Goal: Information Seeking & Learning: Learn about a topic

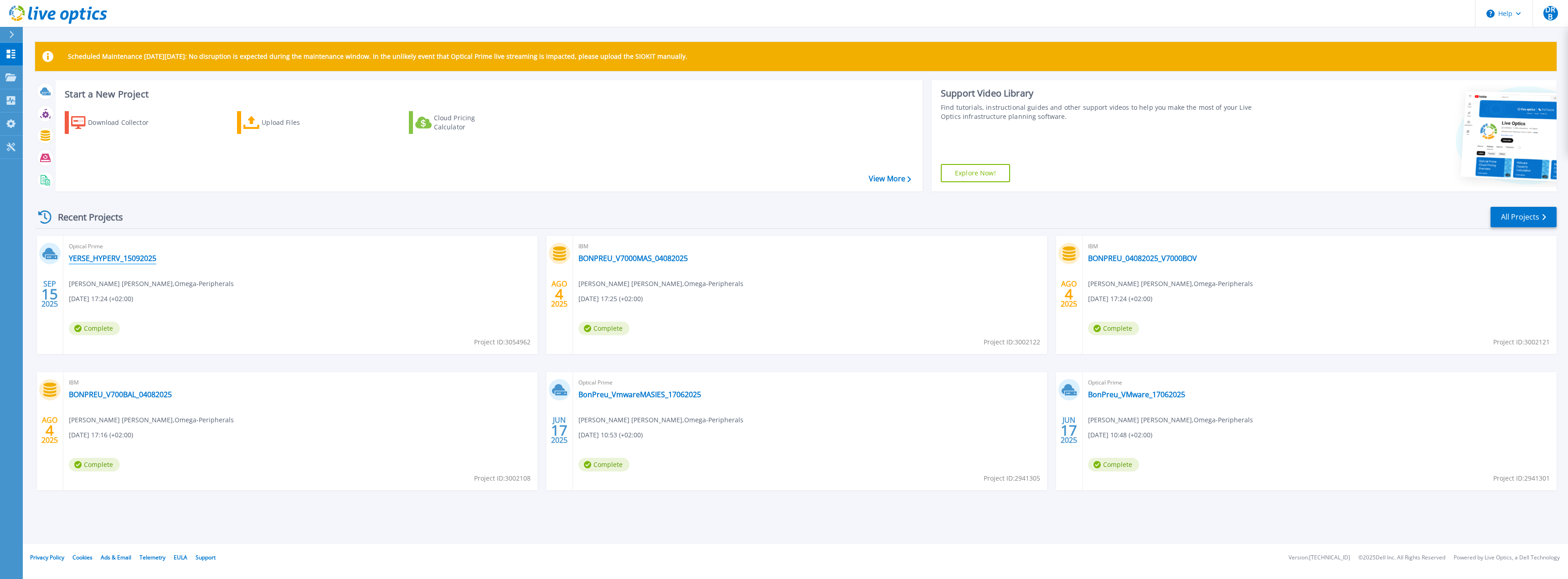
click at [128, 256] on link "YERSE_HYPERV_15092025" at bounding box center [113, 258] width 88 height 9
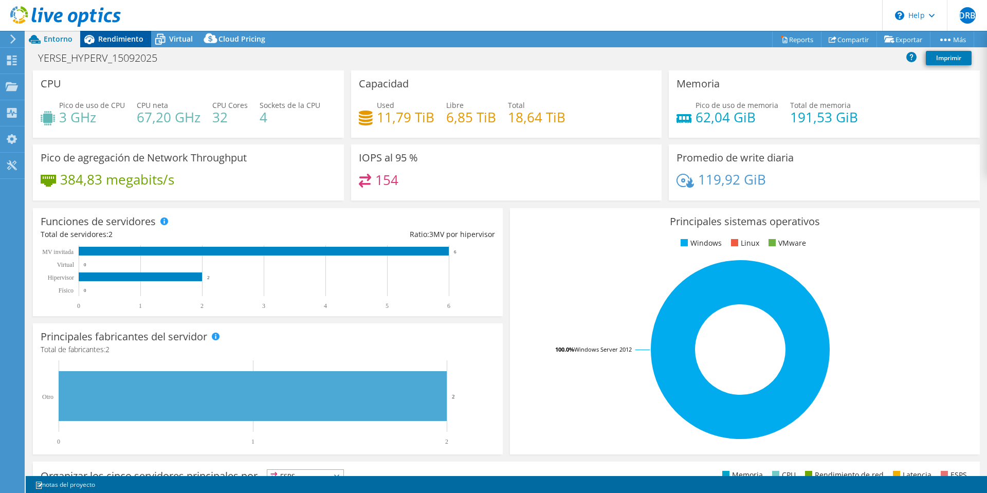
click at [111, 37] on span "Rendimiento" at bounding box center [120, 39] width 45 height 10
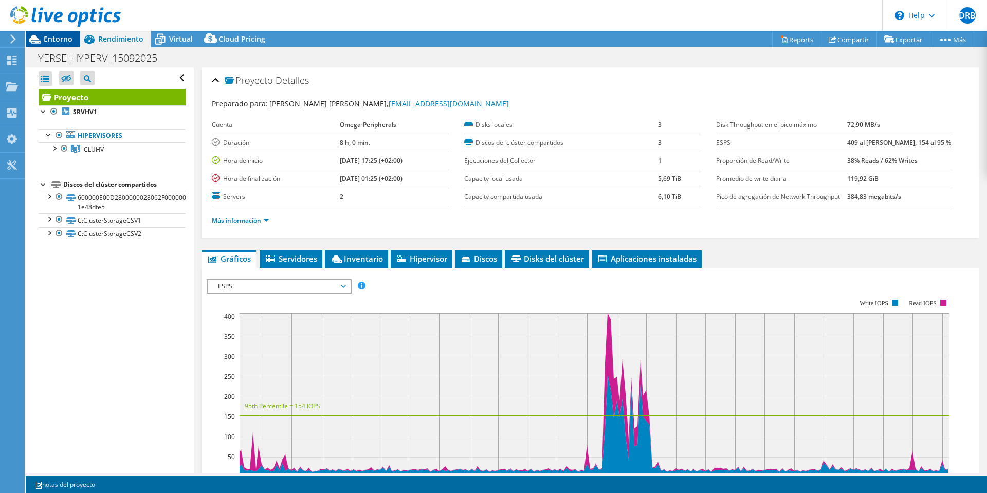
click at [47, 42] on span "Entorno" at bounding box center [58, 39] width 29 height 10
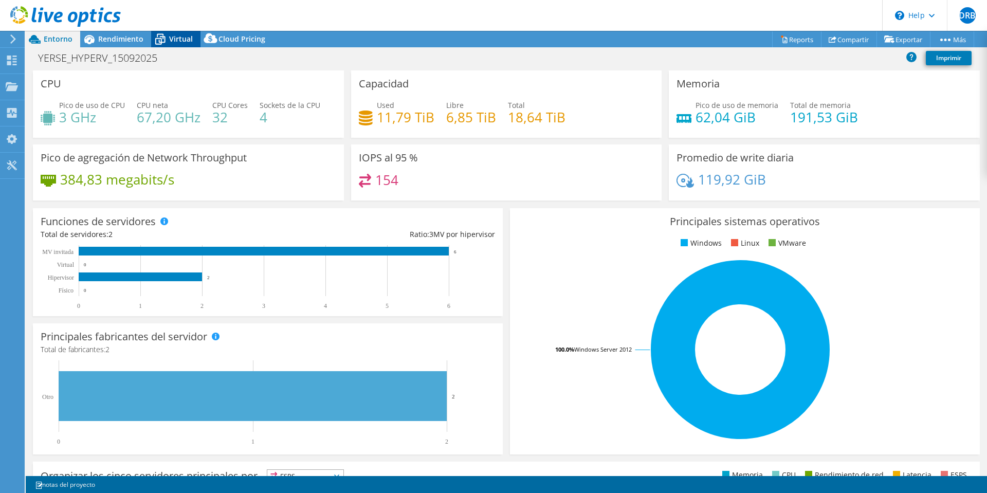
click at [179, 39] on span "Virtual" at bounding box center [181, 39] width 24 height 10
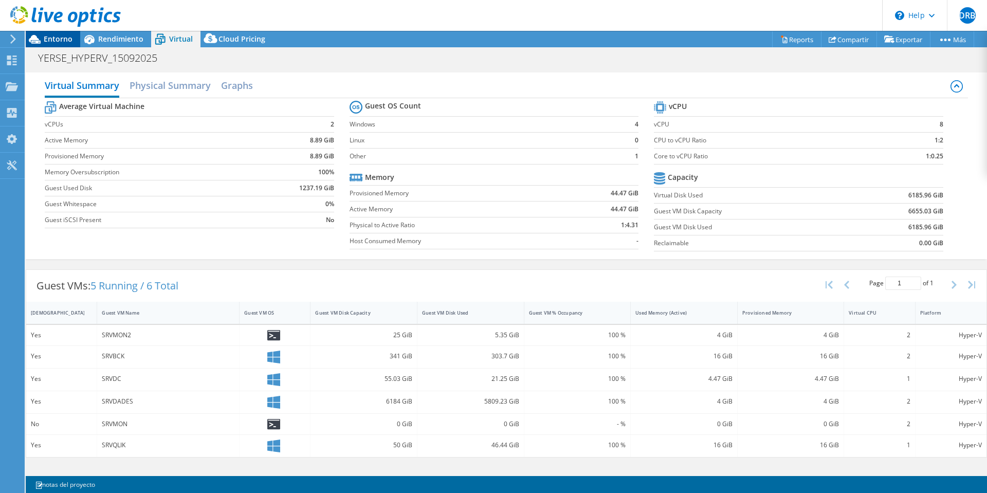
click at [60, 41] on span "Entorno" at bounding box center [58, 39] width 29 height 10
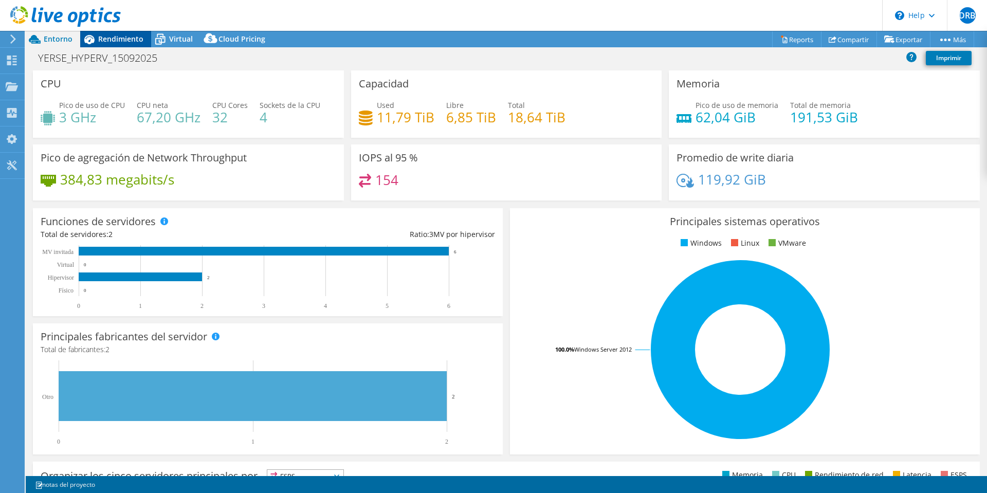
click at [123, 39] on span "Rendimiento" at bounding box center [120, 39] width 45 height 10
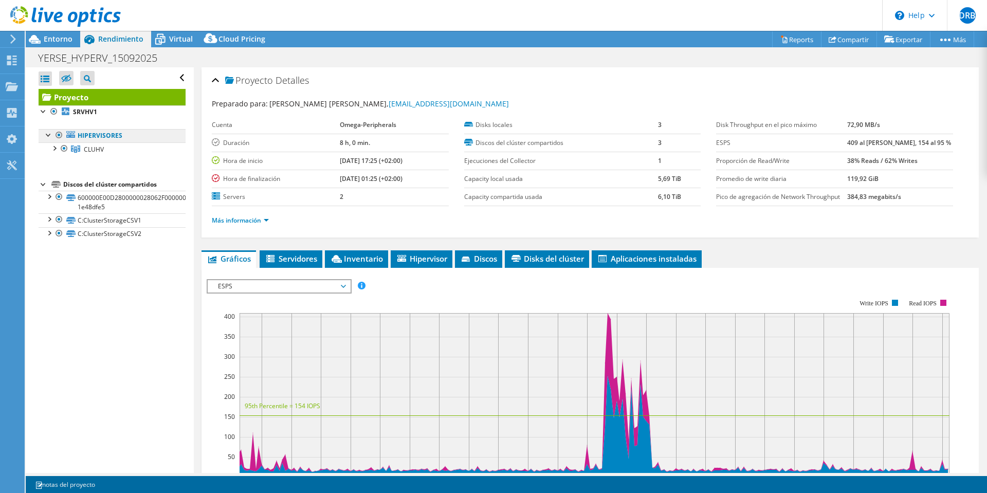
click at [97, 134] on link "Hipervisores" at bounding box center [112, 135] width 147 height 13
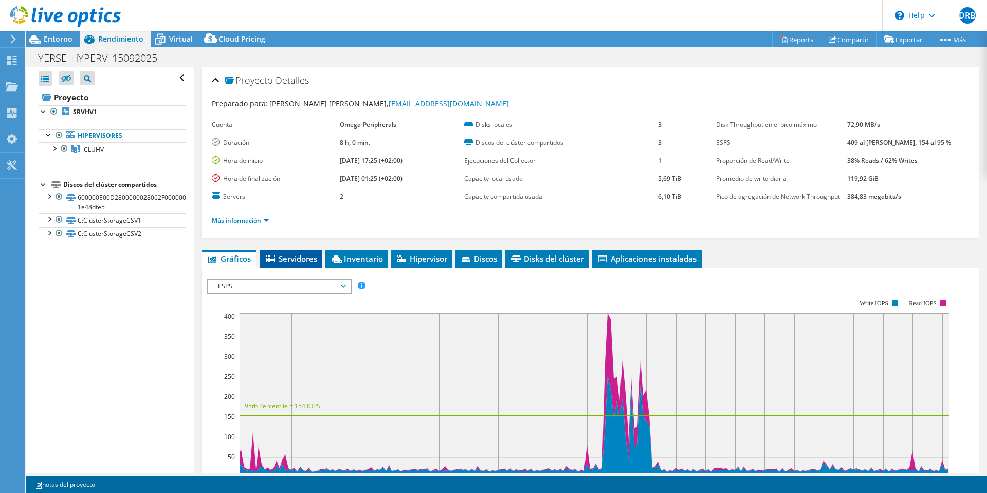
click at [309, 256] on span "Servidores" at bounding box center [291, 258] width 52 height 10
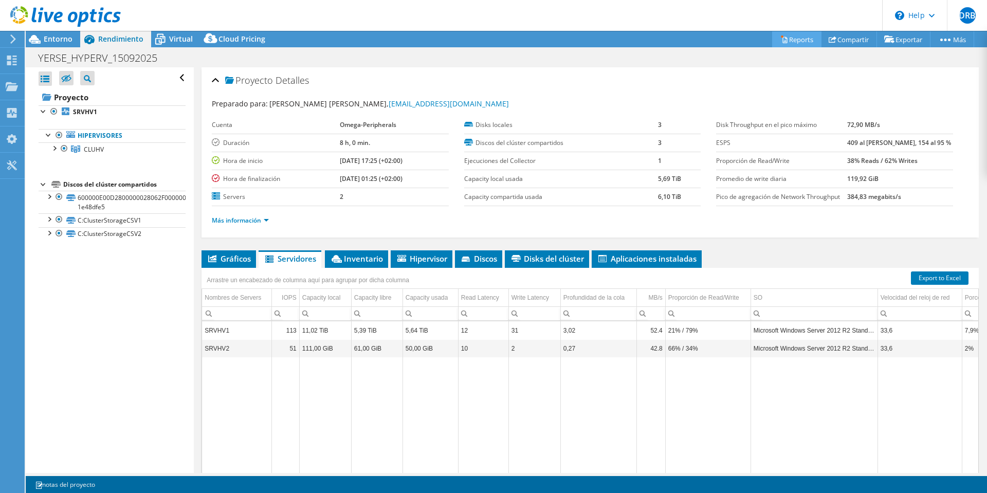
click at [793, 40] on link "Reports" at bounding box center [796, 39] width 49 height 16
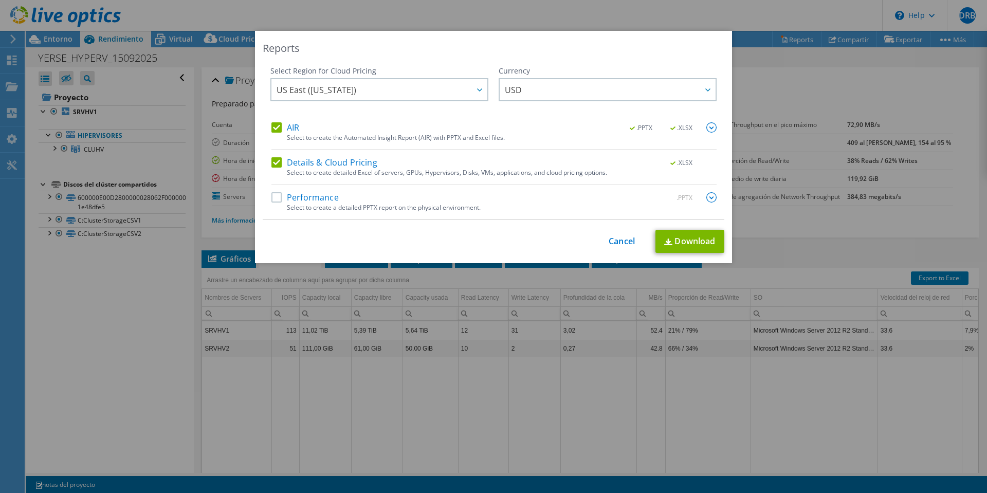
click at [273, 198] on label "Performance" at bounding box center [304, 197] width 67 height 10
click at [0, 0] on input "Performance" at bounding box center [0, 0] width 0 height 0
click at [698, 238] on link "Download" at bounding box center [689, 241] width 69 height 23
click at [613, 240] on link "Cancel" at bounding box center [622, 241] width 26 height 10
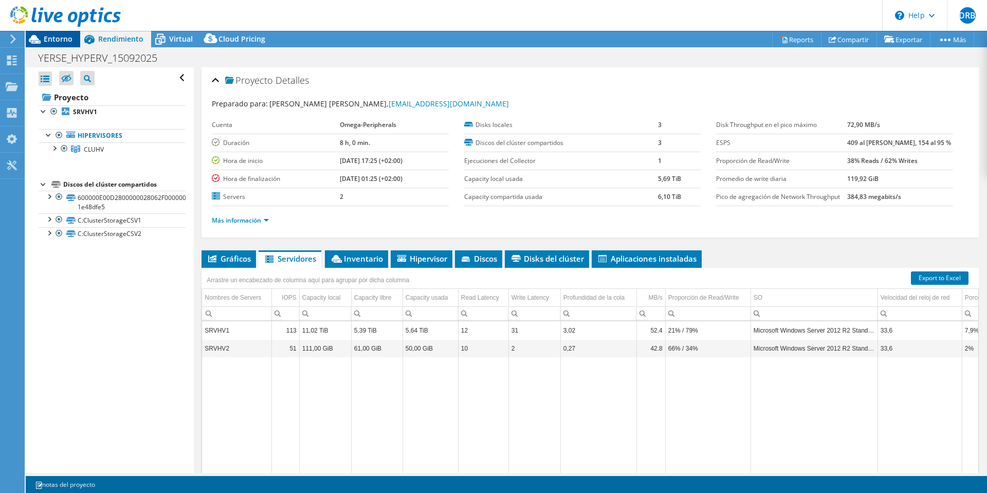
click at [51, 34] on span "Entorno" at bounding box center [58, 39] width 29 height 10
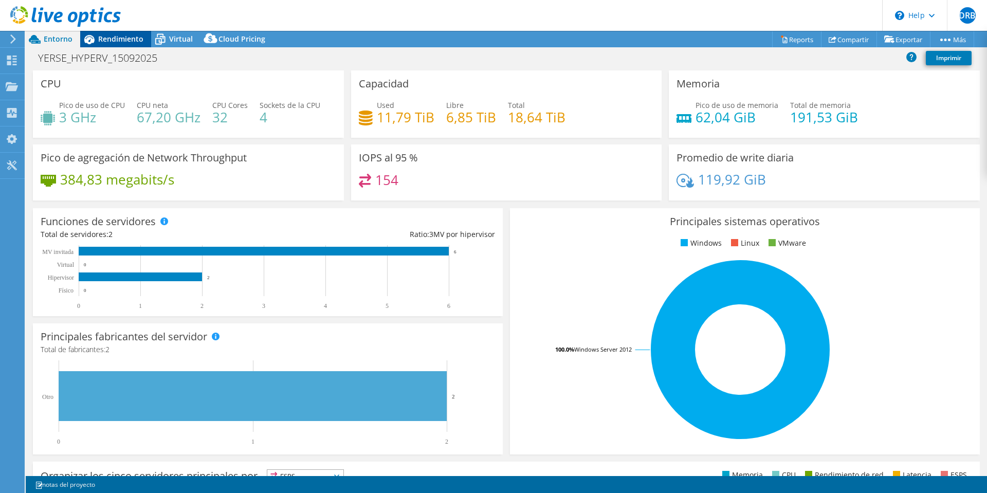
click at [114, 40] on span "Rendimiento" at bounding box center [120, 39] width 45 height 10
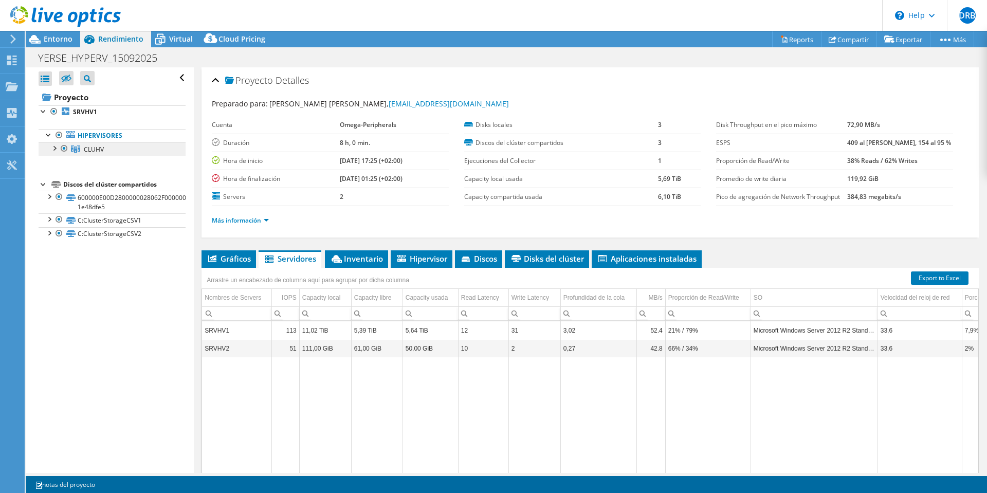
click at [82, 153] on link "CLUHV" at bounding box center [112, 148] width 147 height 13
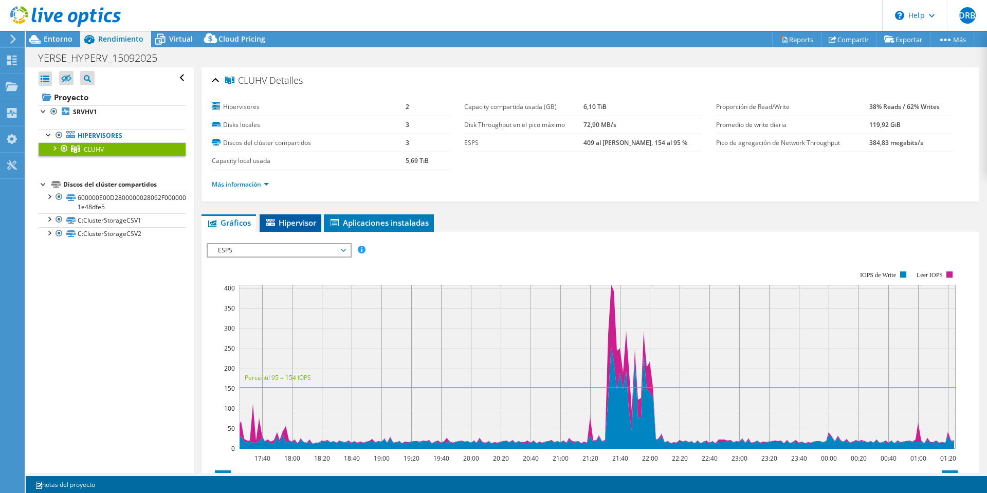
click at [294, 226] on span "Hipervisor" at bounding box center [290, 222] width 51 height 10
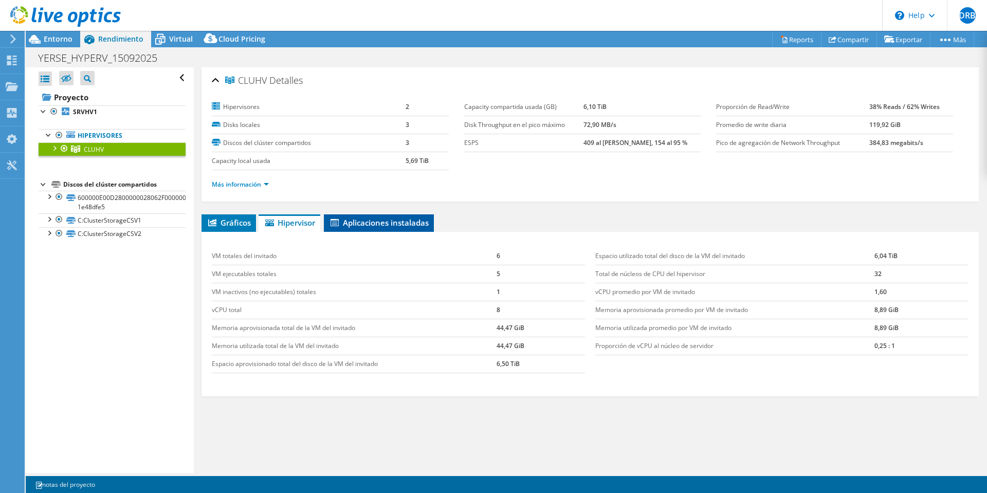
click at [390, 225] on span "Aplicaciones instaladas" at bounding box center [379, 222] width 100 height 10
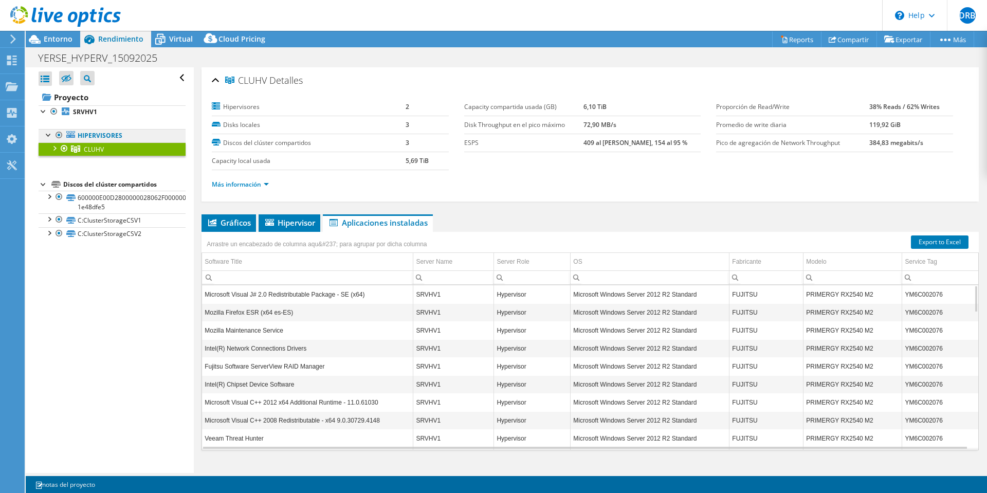
click at [101, 134] on link "Hipervisores" at bounding box center [112, 135] width 147 height 13
click at [94, 107] on b "SRVHV1" at bounding box center [85, 111] width 24 height 9
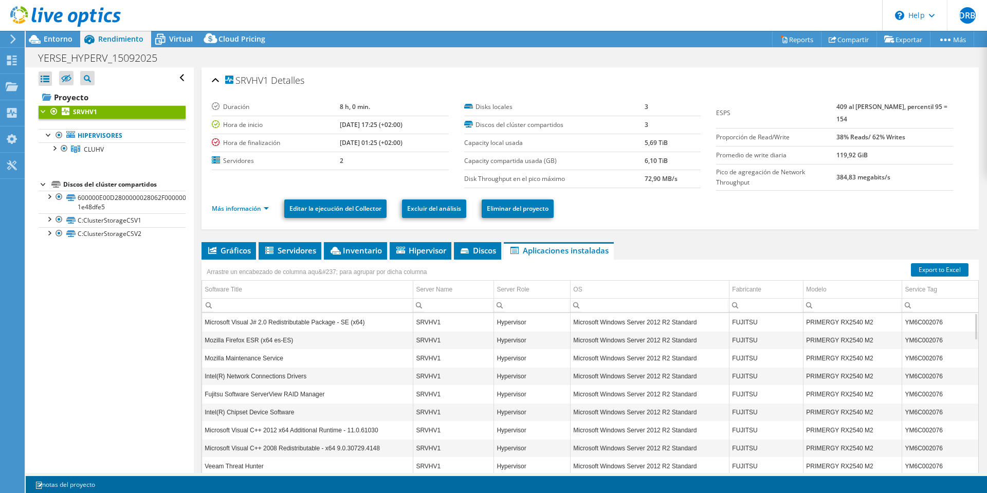
click at [43, 110] on div at bounding box center [44, 110] width 10 height 10
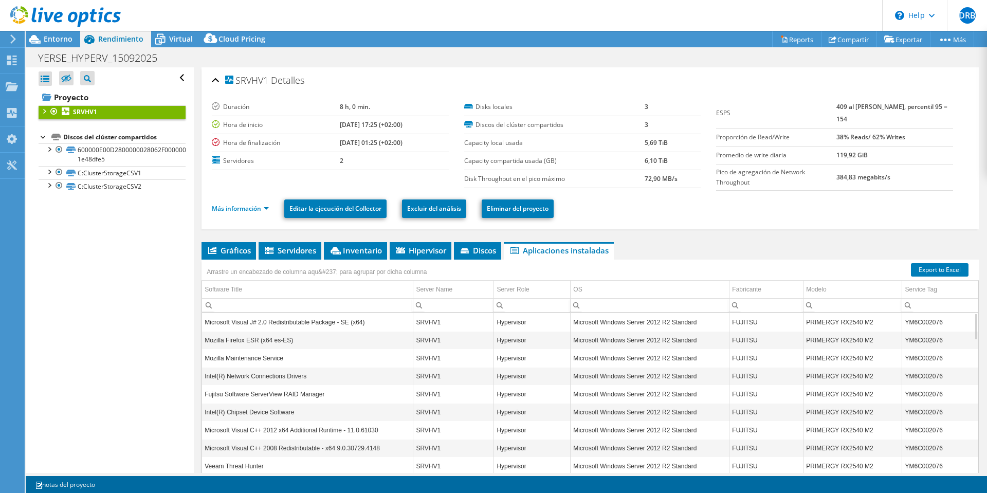
click at [42, 111] on div at bounding box center [44, 110] width 10 height 10
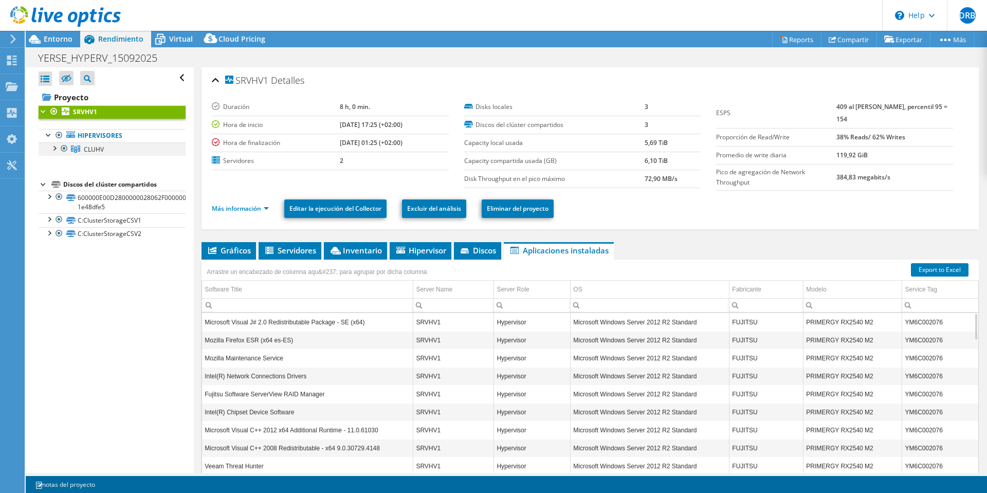
click at [55, 148] on div at bounding box center [54, 147] width 10 height 10
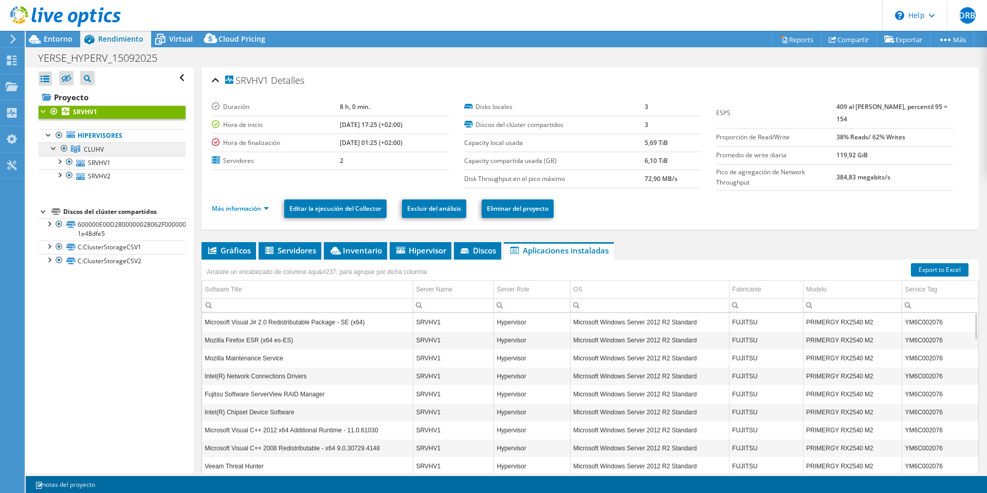
click at [108, 151] on link "CLUHV" at bounding box center [112, 148] width 147 height 13
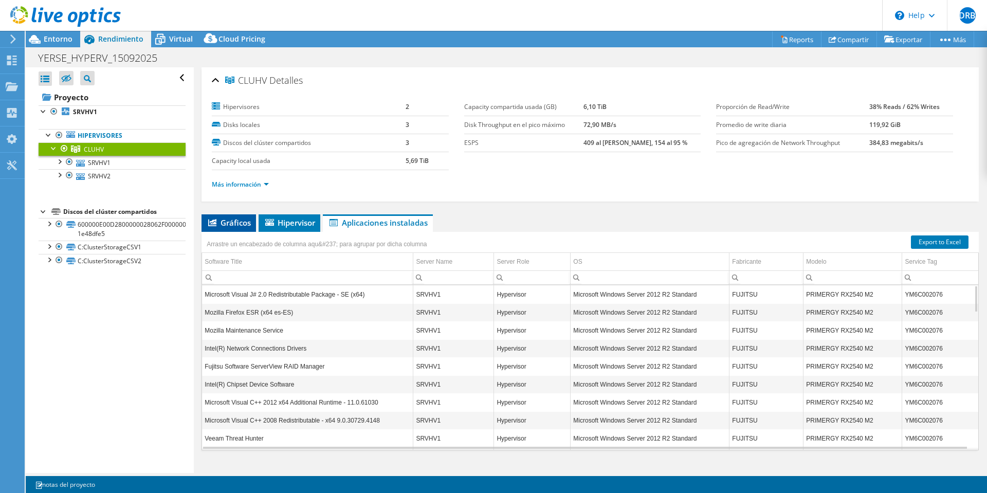
click at [240, 226] on span "Gráficos" at bounding box center [229, 222] width 44 height 10
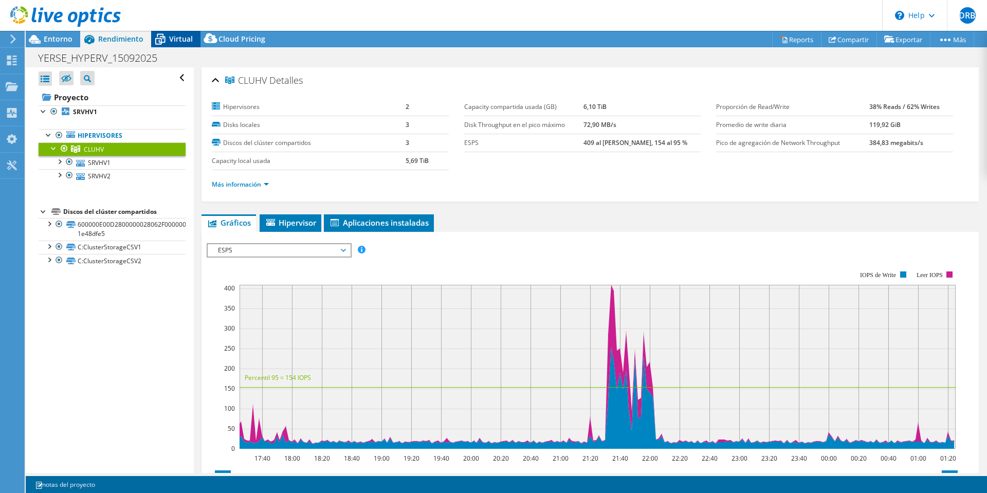
click at [170, 39] on span "Virtual" at bounding box center [181, 39] width 24 height 10
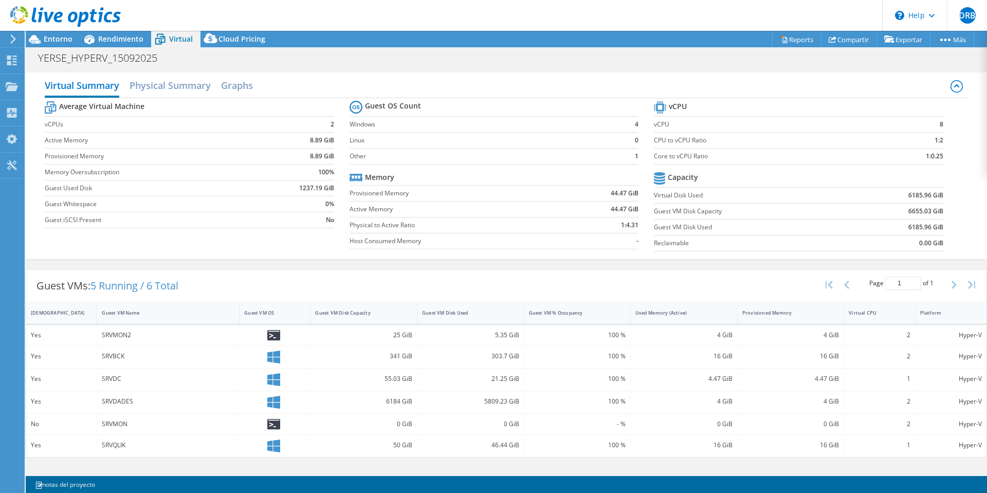
scroll to position [103, 0]
click at [245, 282] on div "Guest VMs: 5 Running / 6 Total Page 1 of 1 5 rows 10 rows 20 rows 25 rows 50 ro…" at bounding box center [506, 286] width 960 height 32
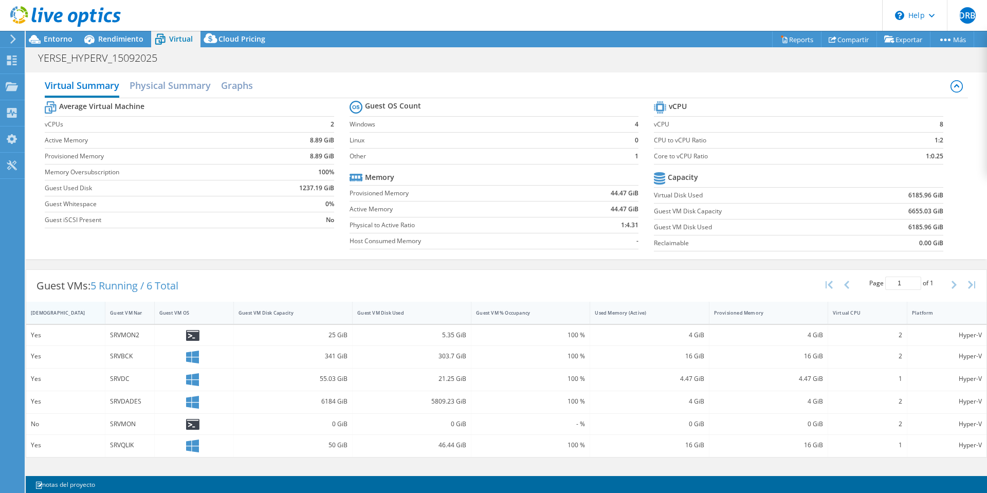
drag, startPoint x: 237, startPoint y: 312, endPoint x: 97, endPoint y: 321, distance: 141.1
click at [145, 320] on div at bounding box center [154, 313] width 19 height 22
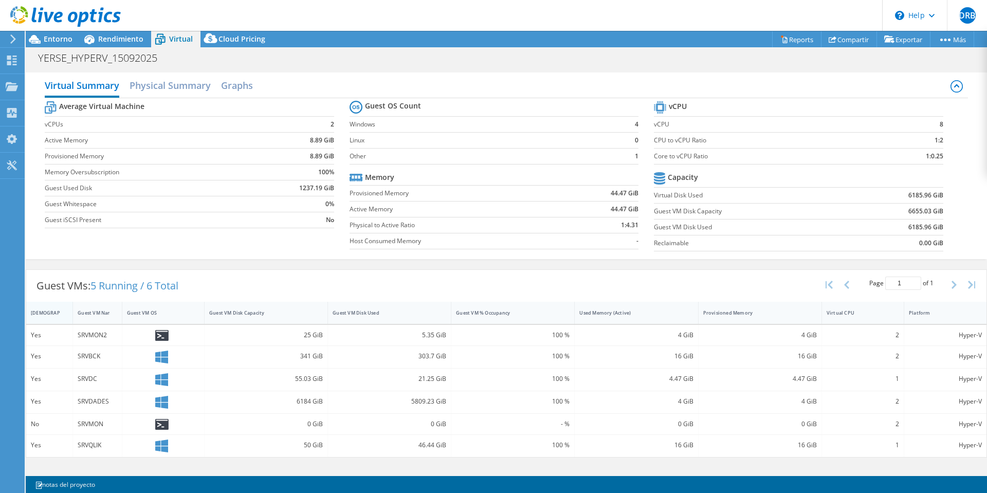
drag, startPoint x: 103, startPoint y: 312, endPoint x: 71, endPoint y: 317, distance: 32.7
click at [71, 317] on div at bounding box center [72, 313] width 19 height 22
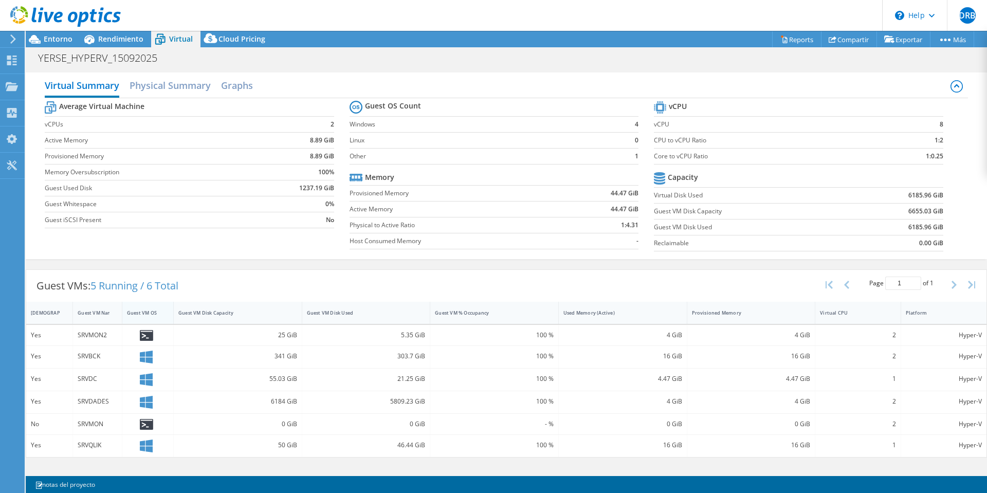
drag, startPoint x: 203, startPoint y: 310, endPoint x: 172, endPoint y: 314, distance: 31.1
click at [172, 314] on div at bounding box center [173, 313] width 19 height 22
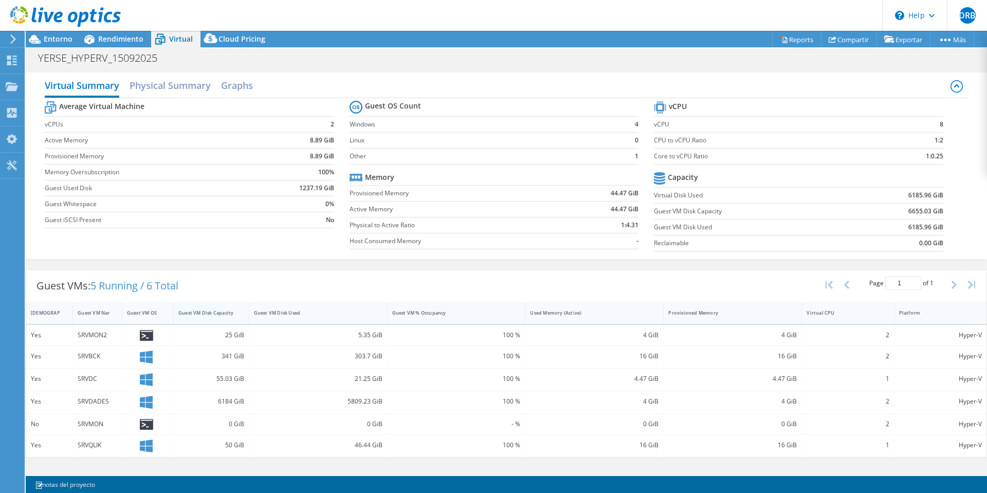
drag, startPoint x: 300, startPoint y: 310, endPoint x: 247, endPoint y: 317, distance: 53.4
click at [247, 317] on div at bounding box center [249, 313] width 19 height 22
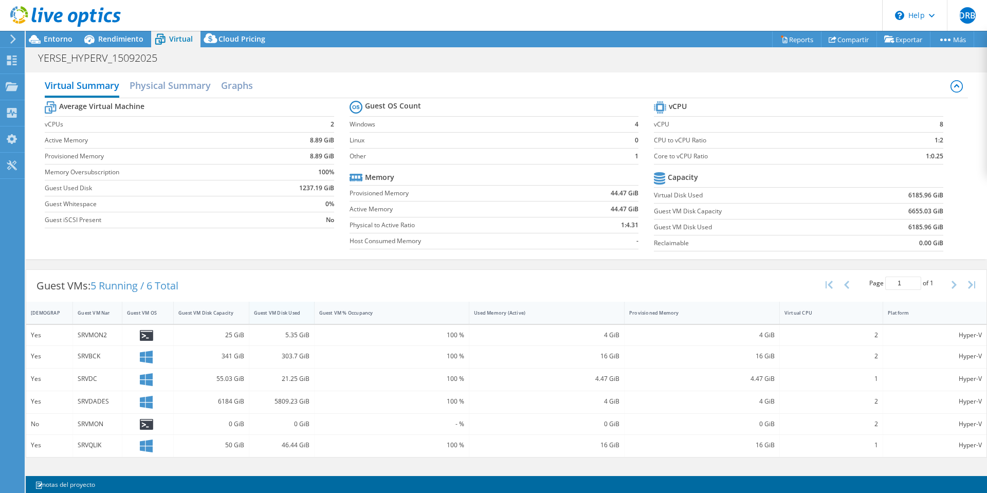
drag, startPoint x: 387, startPoint y: 309, endPoint x: 314, endPoint y: 317, distance: 73.4
click at [314, 317] on div at bounding box center [314, 313] width 19 height 22
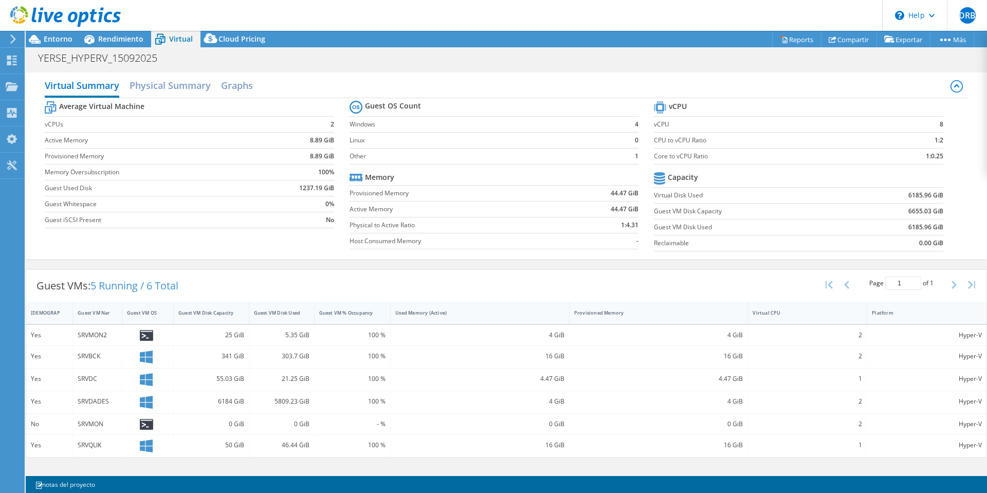
drag, startPoint x: 466, startPoint y: 307, endPoint x: 388, endPoint y: 318, distance: 79.3
click at [388, 318] on div at bounding box center [390, 313] width 19 height 22
drag, startPoint x: 565, startPoint y: 311, endPoint x: 457, endPoint y: 325, distance: 109.3
click at [457, 325] on div "IsRunning Guest VM Name Guest VM OS Guest VM Disk Capacity Guest VM Disk Used G…" at bounding box center [506, 379] width 960 height 155
drag, startPoint x: 682, startPoint y: 309, endPoint x: 526, endPoint y: 329, distance: 156.6
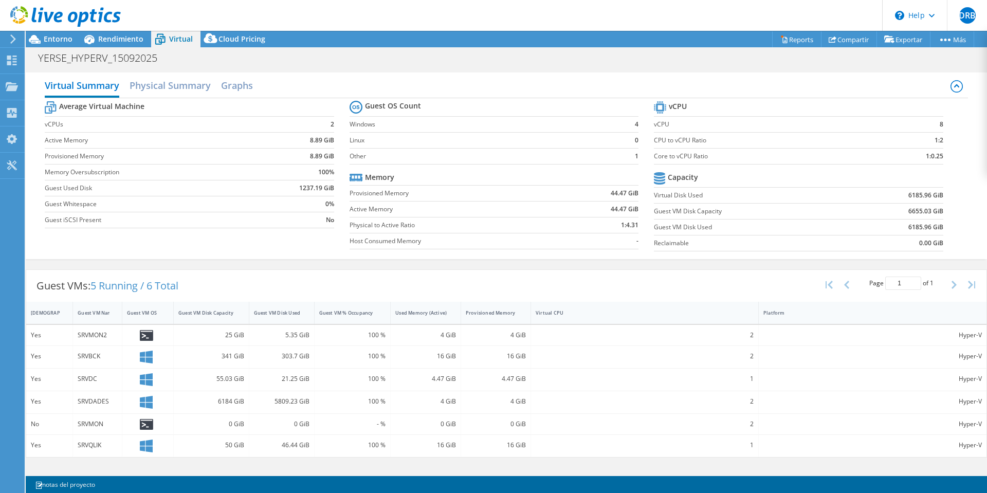
click at [526, 329] on div "IsRunning Guest VM Name Guest VM OS Guest VM Disk Capacity Guest VM Disk Used G…" at bounding box center [506, 379] width 960 height 155
drag, startPoint x: 755, startPoint y: 310, endPoint x: 578, endPoint y: 328, distance: 177.7
click at [578, 328] on div "IsRunning Guest VM Name Guest VM OS Guest VM Disk Capacity Guest VM Disk Used G…" at bounding box center [506, 379] width 960 height 155
drag, startPoint x: 985, startPoint y: 314, endPoint x: 618, endPoint y: 334, distance: 367.0
click at [618, 334] on div "IsRunning Guest VM Name Guest VM OS Guest VM Disk Capacity Guest VM Disk Used G…" at bounding box center [506, 379] width 960 height 155
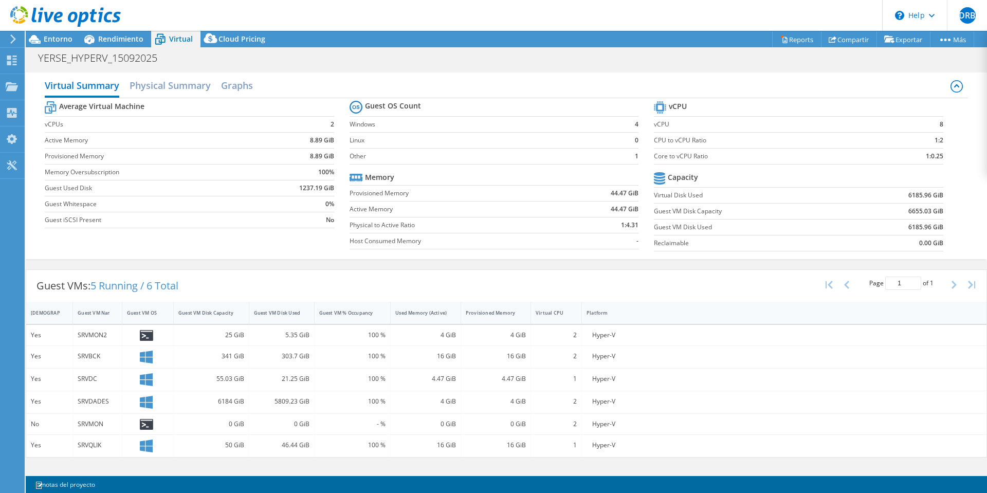
click at [324, 284] on div "Guest VMs: 5 Running / 6 Total Page 1 of 1 5 rows 10 rows 20 rows 25 rows 50 ro…" at bounding box center [506, 286] width 960 height 32
click at [105, 35] on span "Rendimiento" at bounding box center [120, 39] width 45 height 10
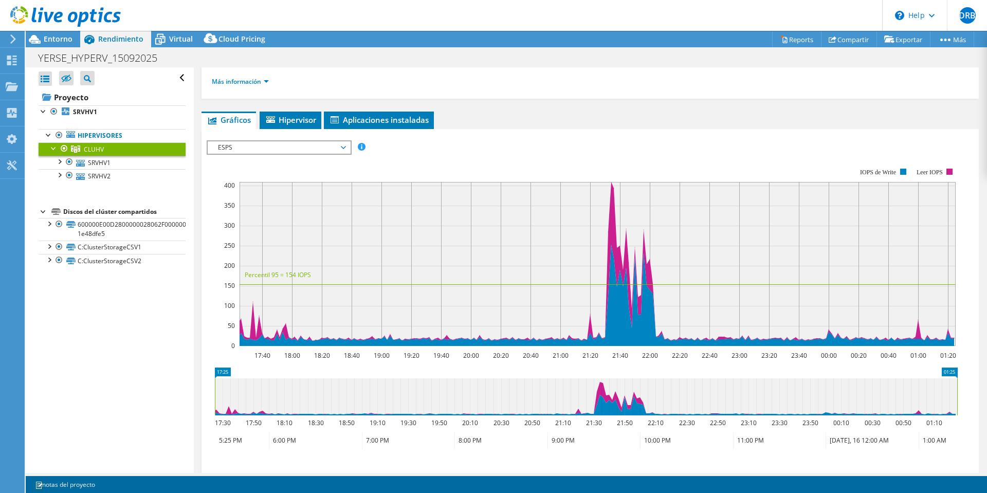
click at [300, 148] on span "ESPS" at bounding box center [279, 147] width 132 height 12
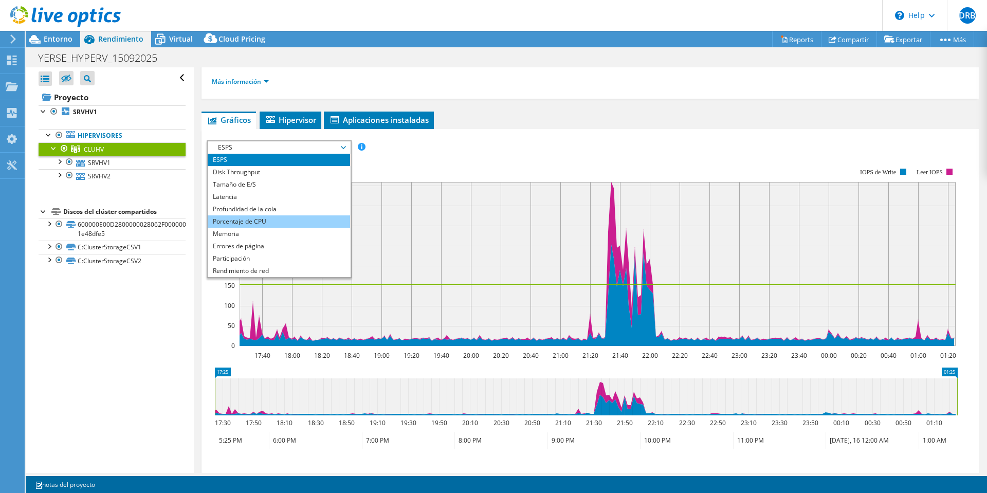
click at [291, 222] on li "Porcentaje de CPU" at bounding box center [279, 221] width 142 height 12
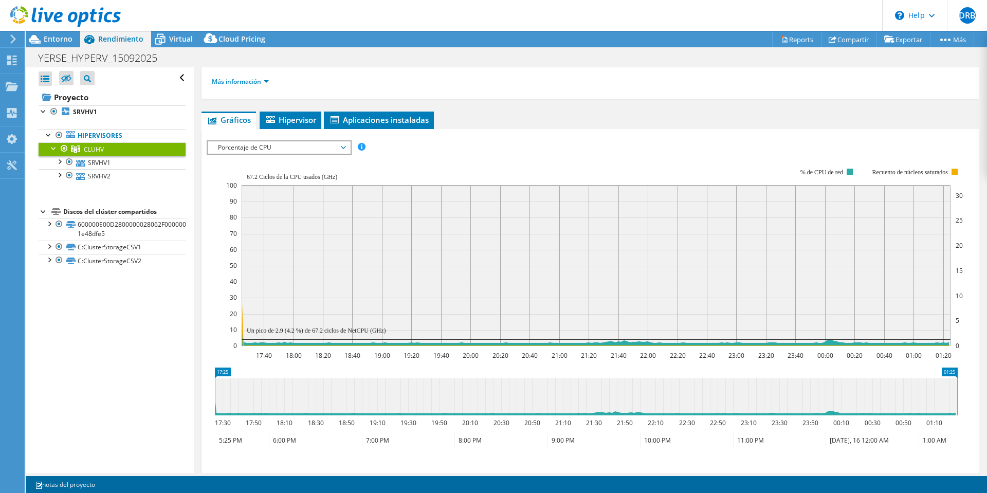
click at [274, 149] on span "Porcentaje de CPU" at bounding box center [279, 147] width 132 height 12
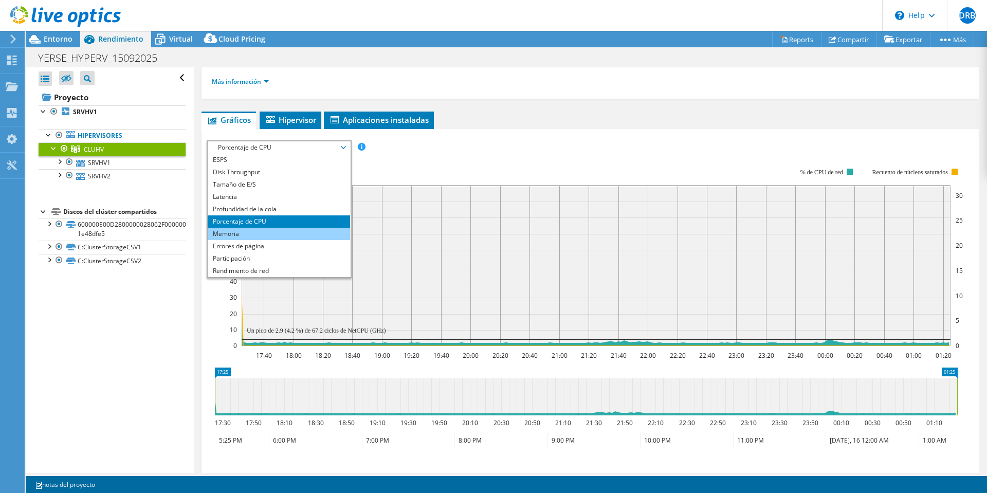
click at [286, 235] on li "Memoria" at bounding box center [279, 234] width 142 height 12
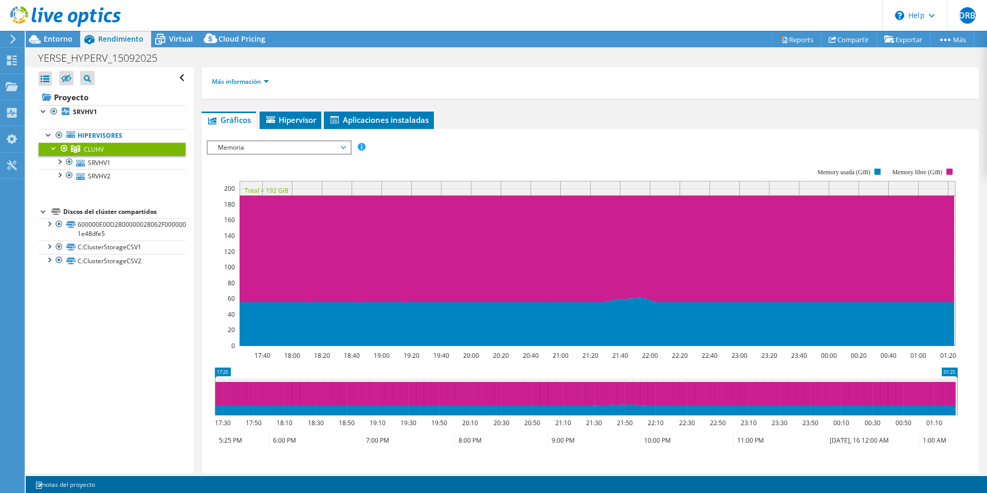
click at [264, 150] on span "Memoria" at bounding box center [279, 147] width 132 height 12
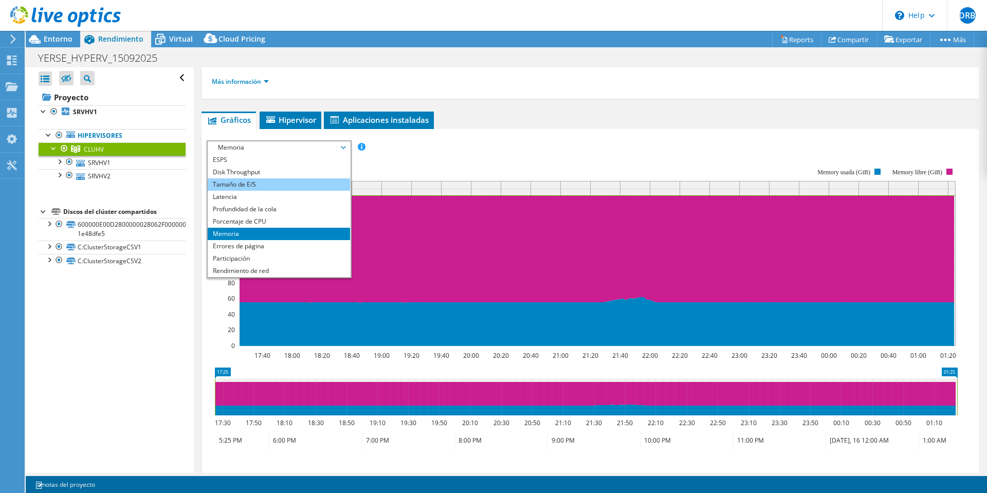
click at [265, 183] on li "Tamaño de E/S" at bounding box center [279, 184] width 142 height 12
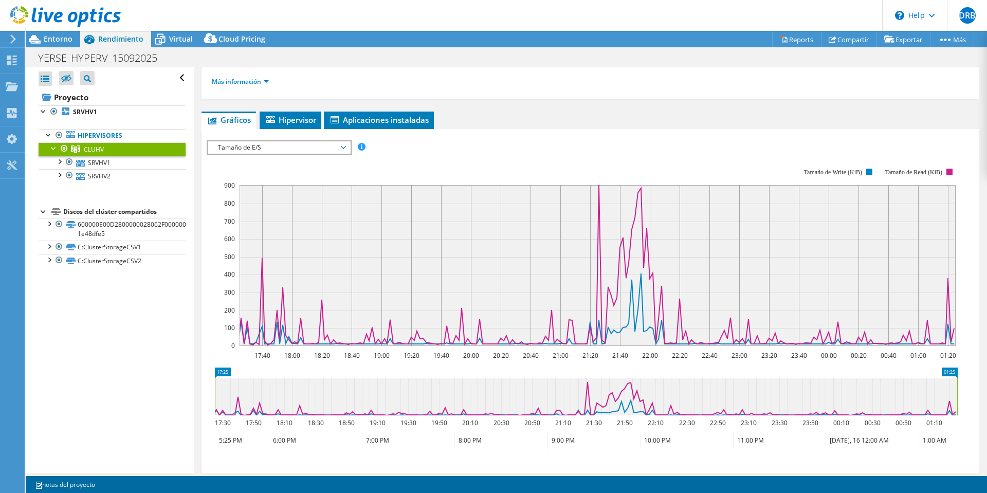
click at [341, 145] on span "Tamaño de E/S" at bounding box center [279, 147] width 132 height 12
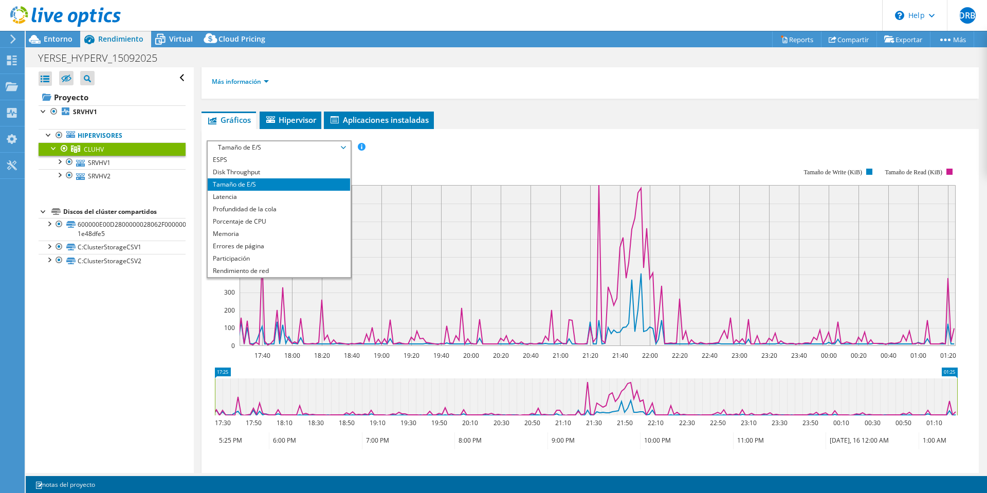
click at [518, 134] on div "ESPS Disk Throughput Tamaño de E/S Latencia Profundidad de la cola Porcentaje d…" at bounding box center [590, 314] width 767 height 370
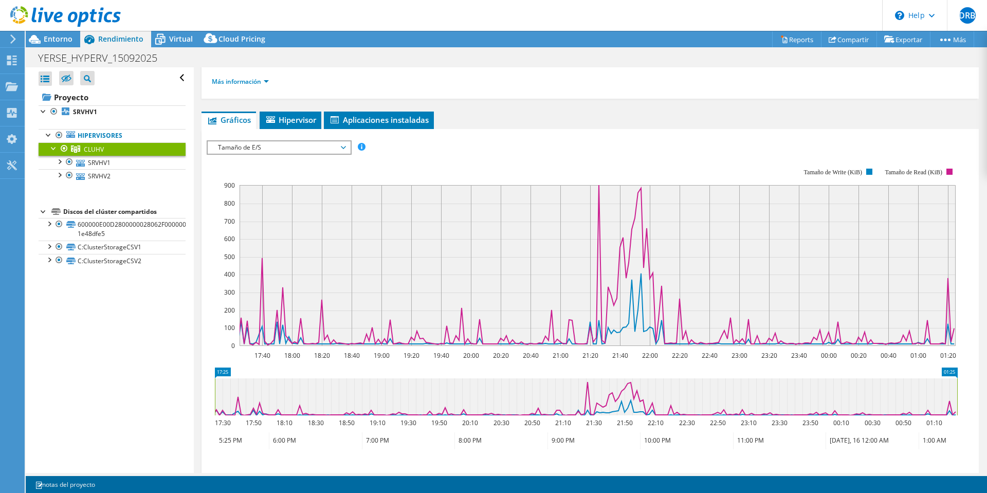
click at [306, 144] on span "Tamaño de E/S" at bounding box center [279, 147] width 132 height 12
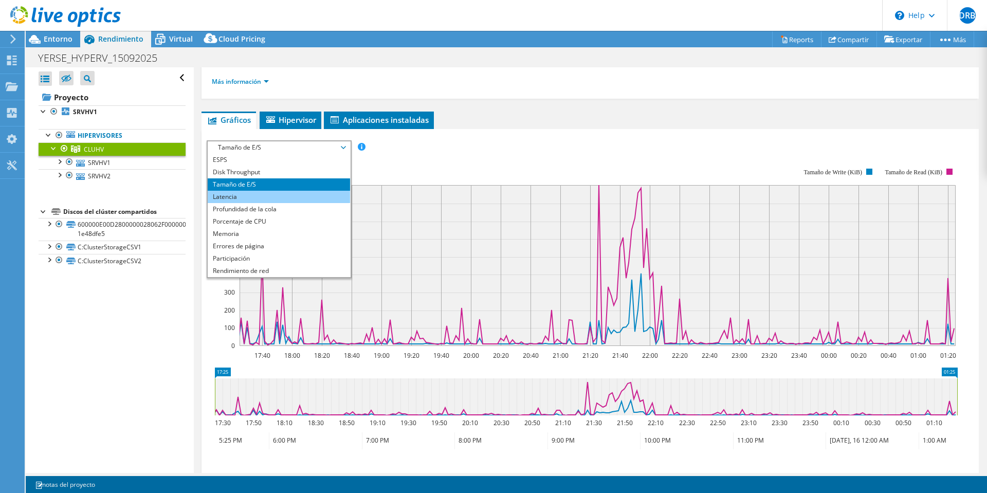
click at [269, 194] on li "Latencia" at bounding box center [279, 197] width 142 height 12
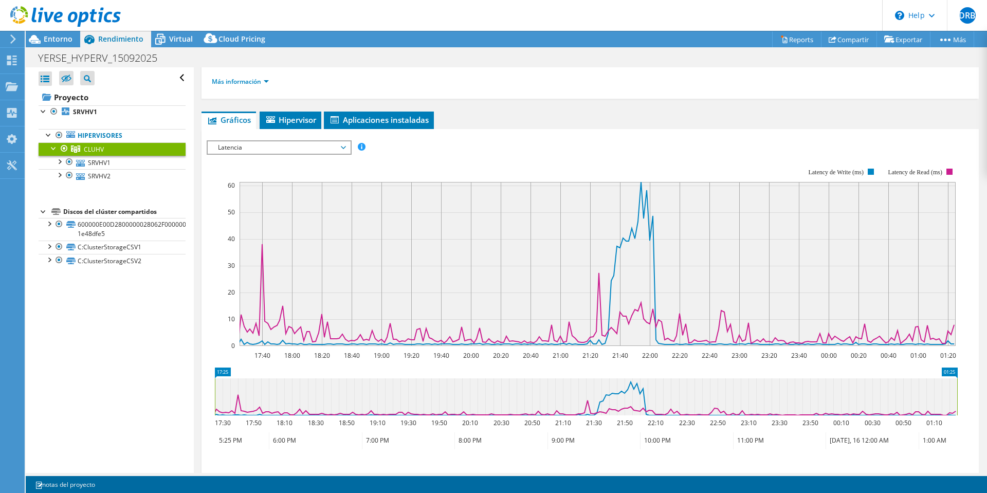
click at [316, 150] on span "Latencia" at bounding box center [279, 147] width 132 height 12
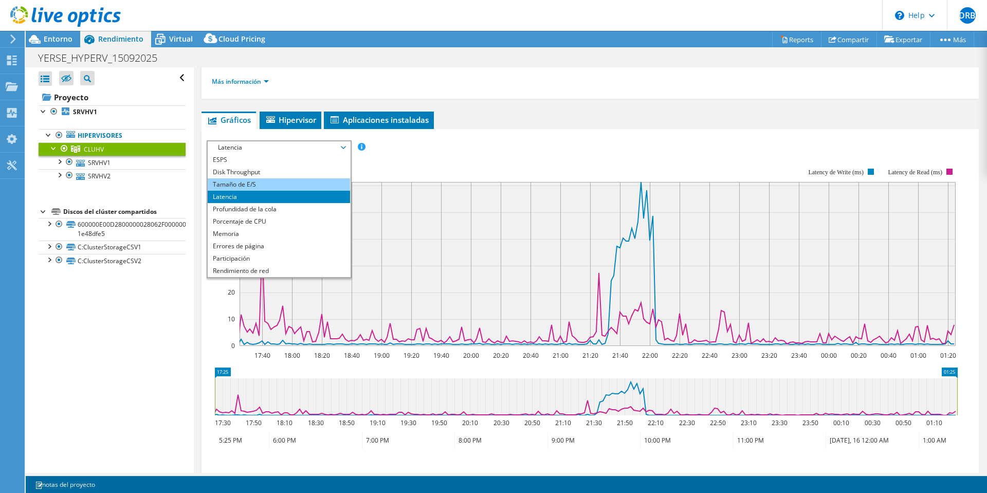
click at [300, 185] on li "Tamaño de E/S" at bounding box center [279, 184] width 142 height 12
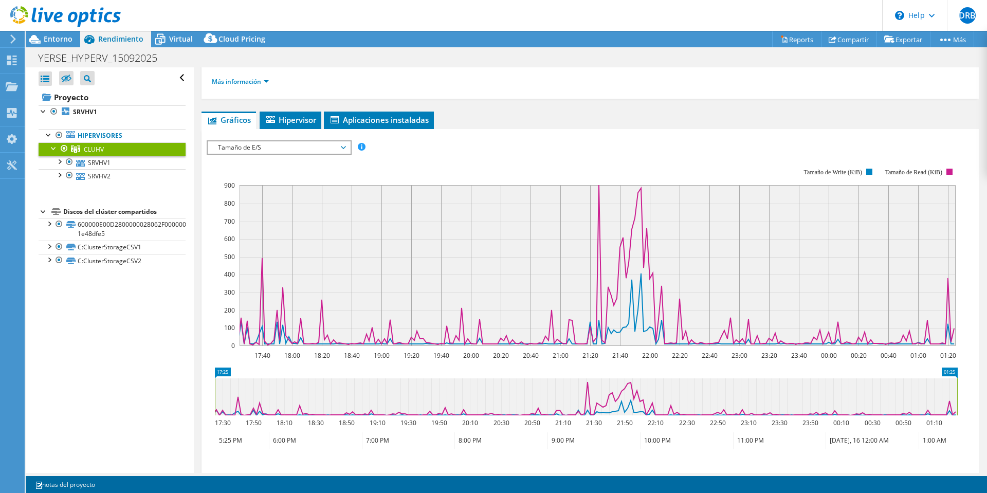
click at [585, 129] on div "ESPS Disk Throughput Tamaño de E/S Latencia Profundidad de la cola Porcentaje d…" at bounding box center [590, 314] width 767 height 370
click at [298, 147] on span "Tamaño de E/S" at bounding box center [279, 147] width 132 height 12
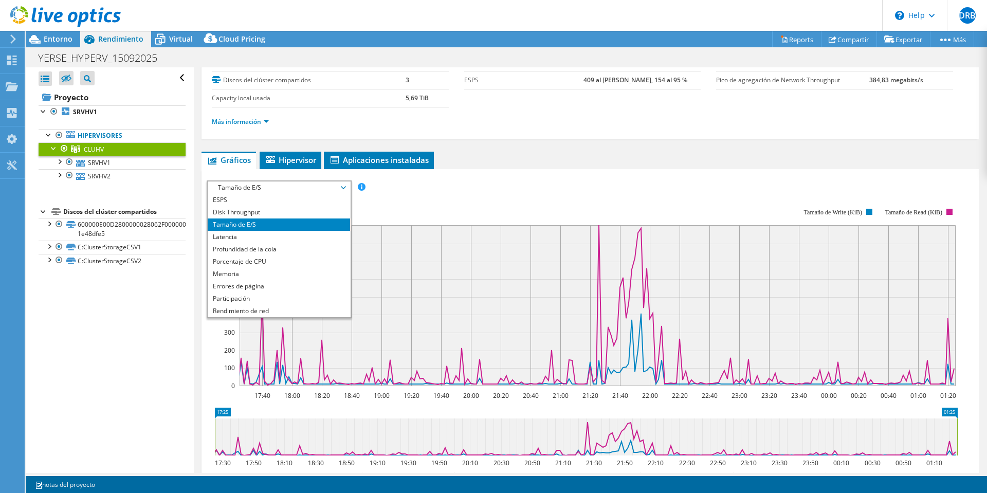
scroll to position [0, 0]
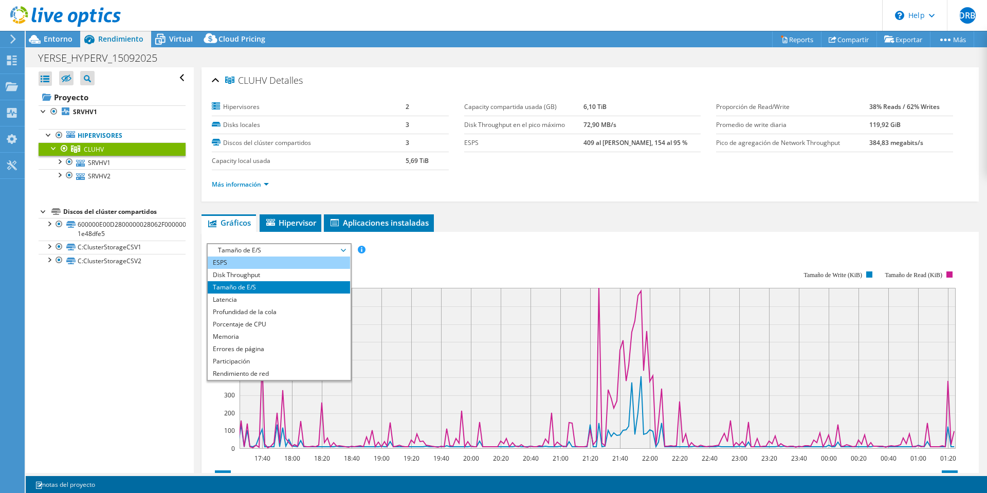
click at [231, 265] on li "ESPS" at bounding box center [279, 262] width 142 height 12
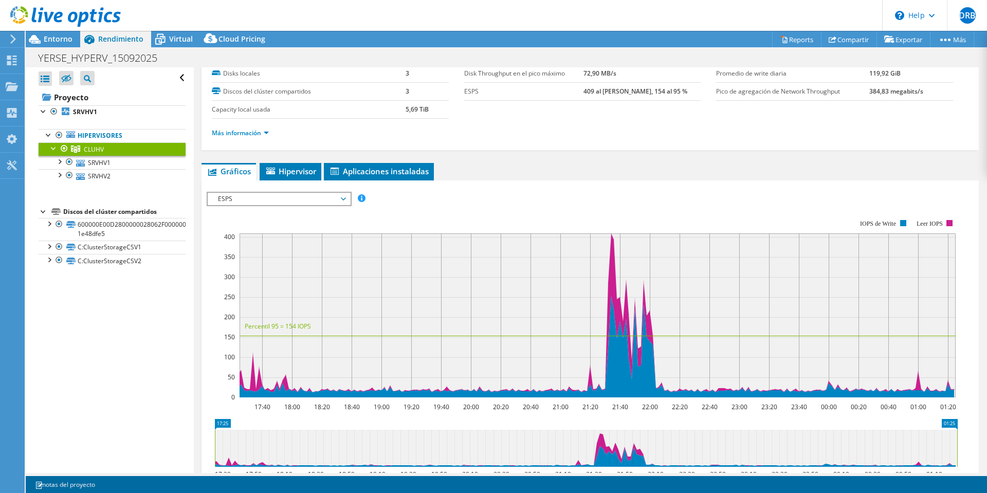
scroll to position [103, 0]
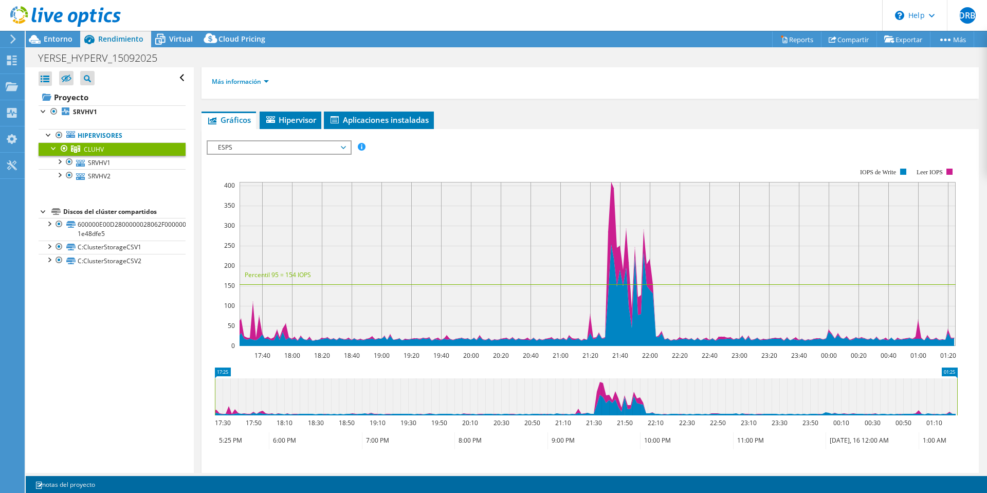
click at [245, 148] on span "ESPS" at bounding box center [279, 147] width 132 height 12
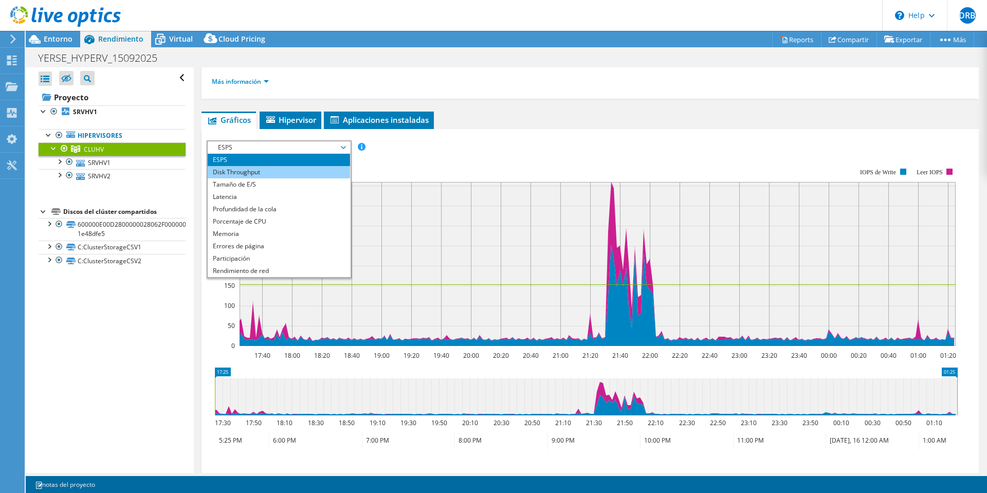
click at [267, 169] on li "Disk Throughput" at bounding box center [279, 172] width 142 height 12
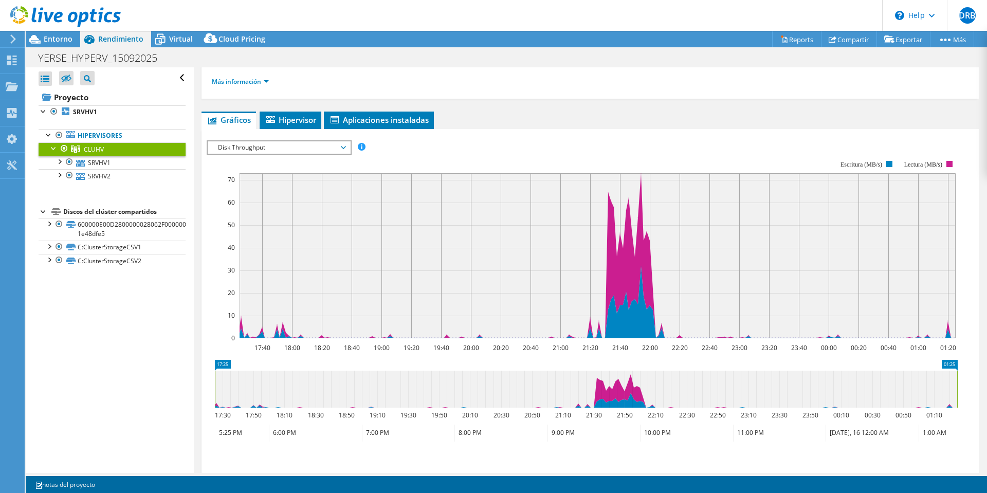
click at [276, 150] on span "Disk Throughput" at bounding box center [279, 147] width 132 height 12
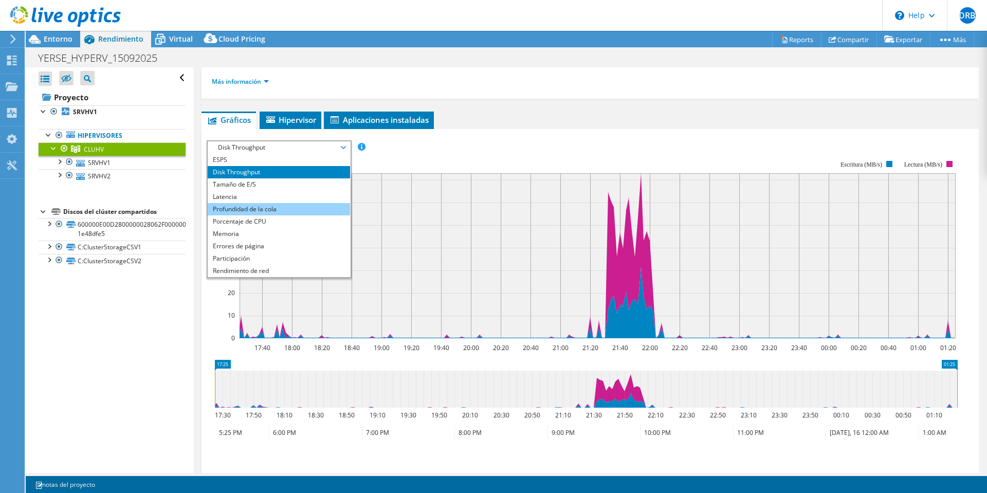
click at [305, 207] on li "Profundidad de la cola" at bounding box center [279, 209] width 142 height 12
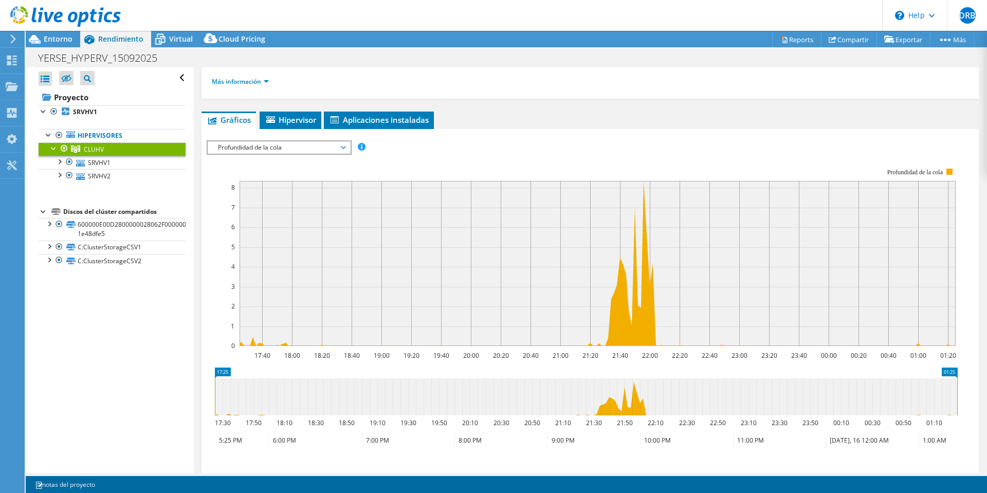
click at [336, 151] on span "Profundidad de la cola" at bounding box center [279, 147] width 132 height 12
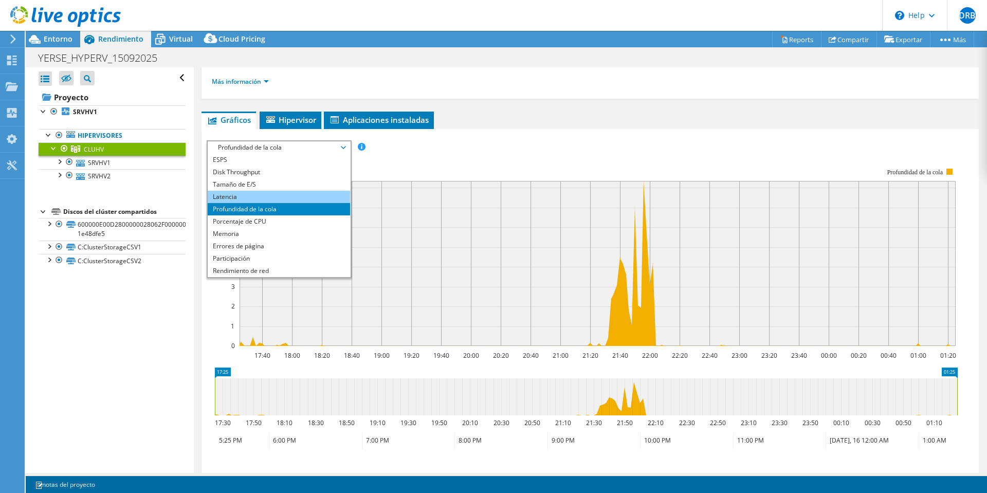
click at [304, 196] on li "Latencia" at bounding box center [279, 197] width 142 height 12
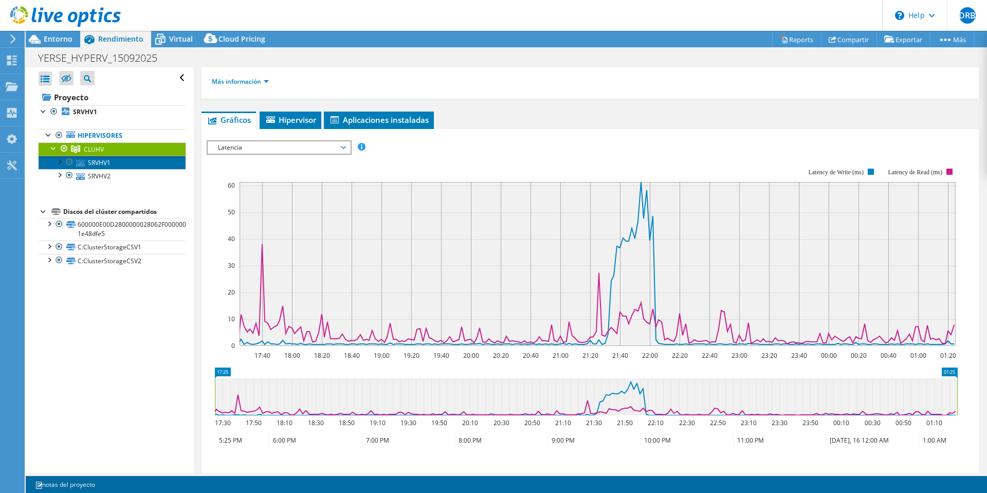
click at [101, 158] on link "SRVHV1" at bounding box center [112, 162] width 147 height 13
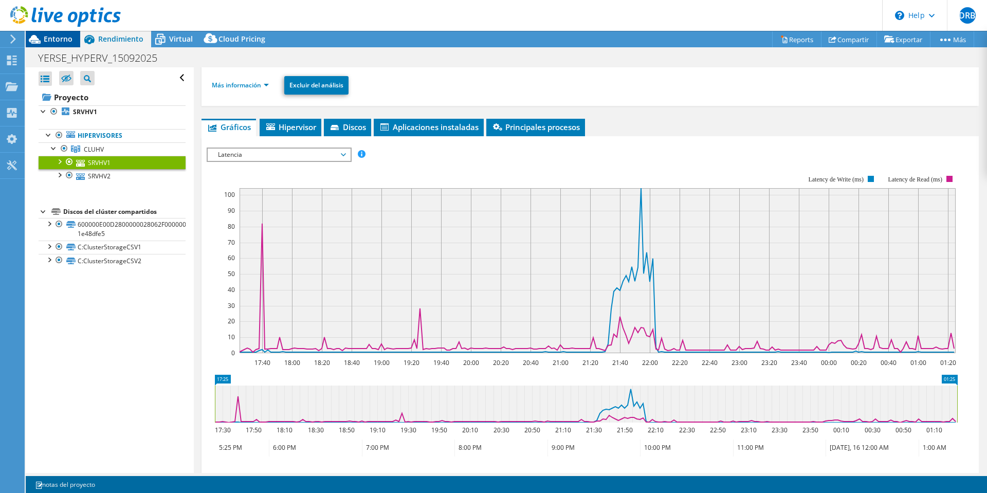
click at [56, 35] on span "Entorno" at bounding box center [58, 39] width 29 height 10
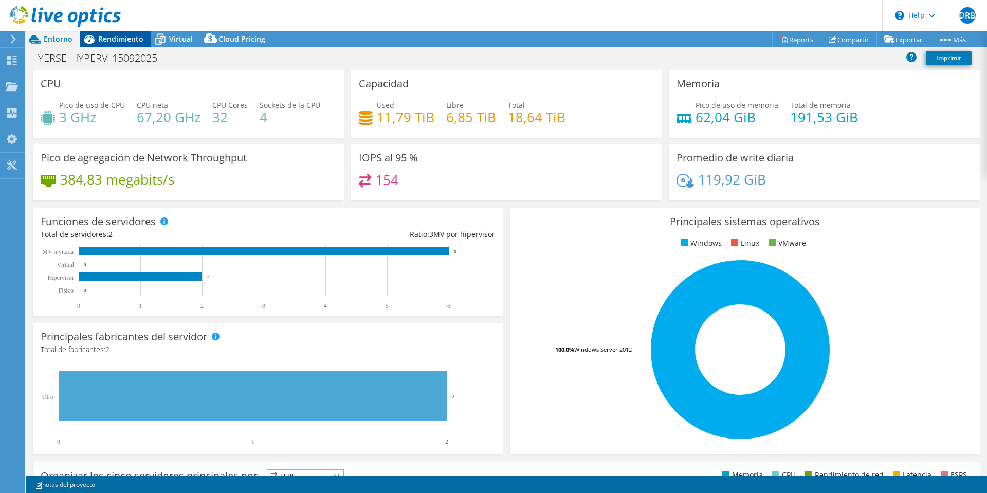
click at [102, 38] on span "Rendimiento" at bounding box center [120, 39] width 45 height 10
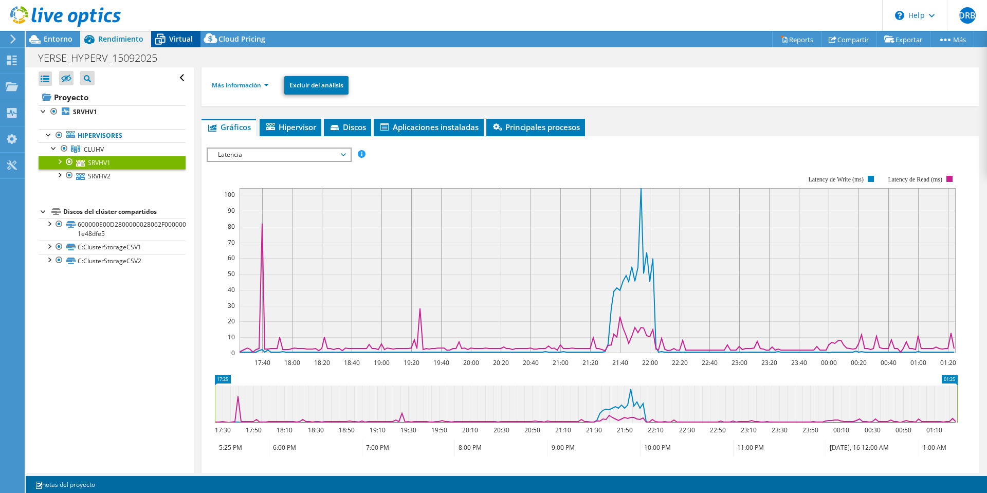
click at [171, 38] on span "Virtual" at bounding box center [181, 39] width 24 height 10
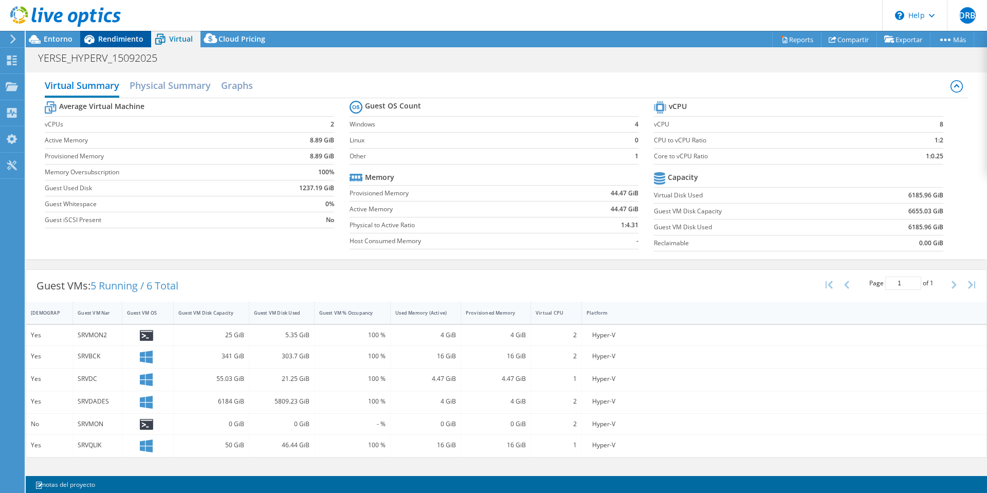
click at [112, 38] on span "Rendimiento" at bounding box center [120, 39] width 45 height 10
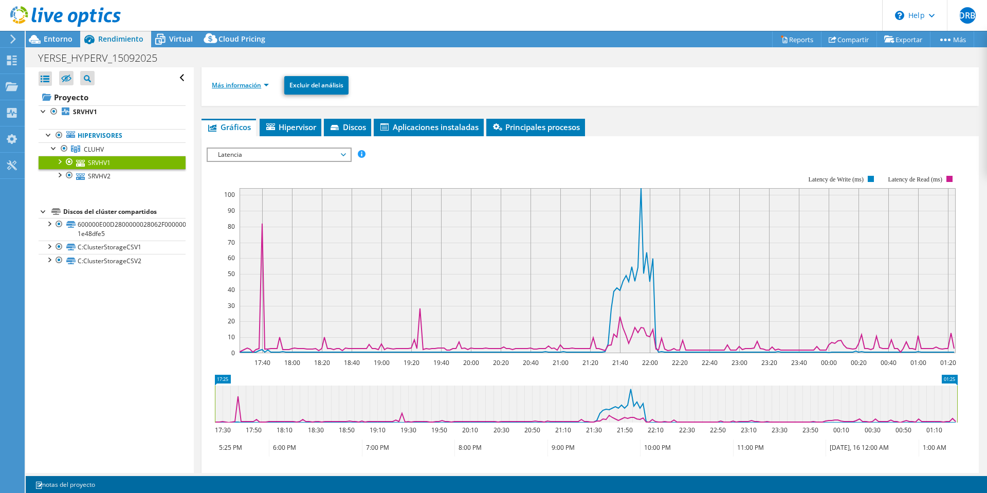
click at [229, 83] on link "Más información" at bounding box center [240, 85] width 57 height 9
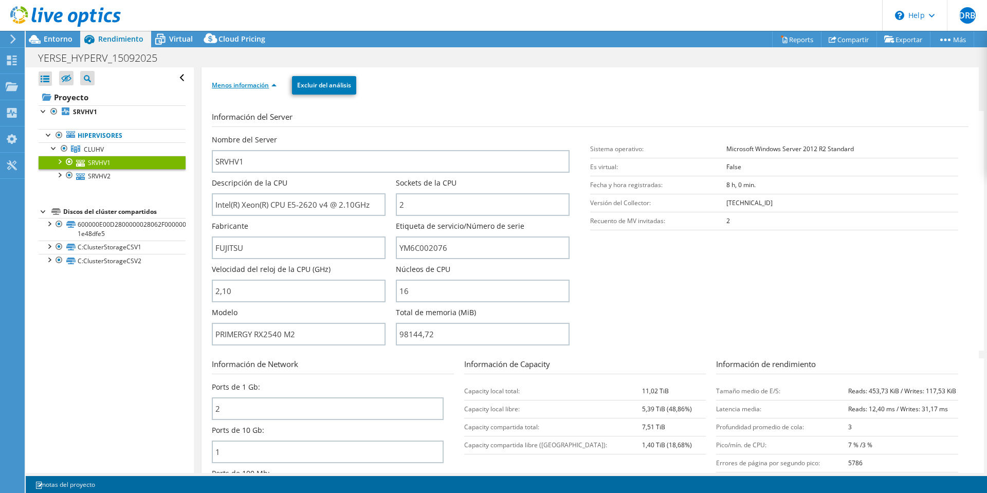
click at [267, 86] on link "Menos información" at bounding box center [244, 85] width 65 height 9
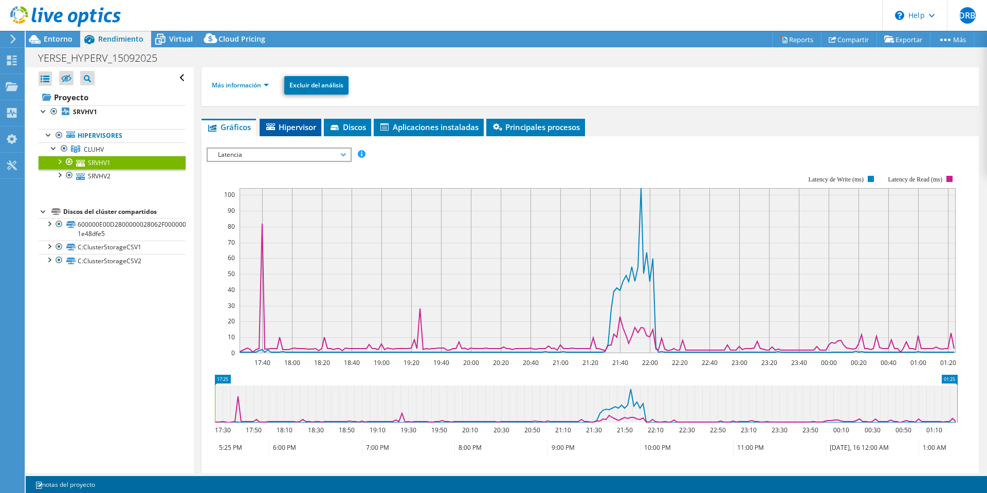
click at [289, 132] on span "Hipervisor" at bounding box center [290, 127] width 51 height 10
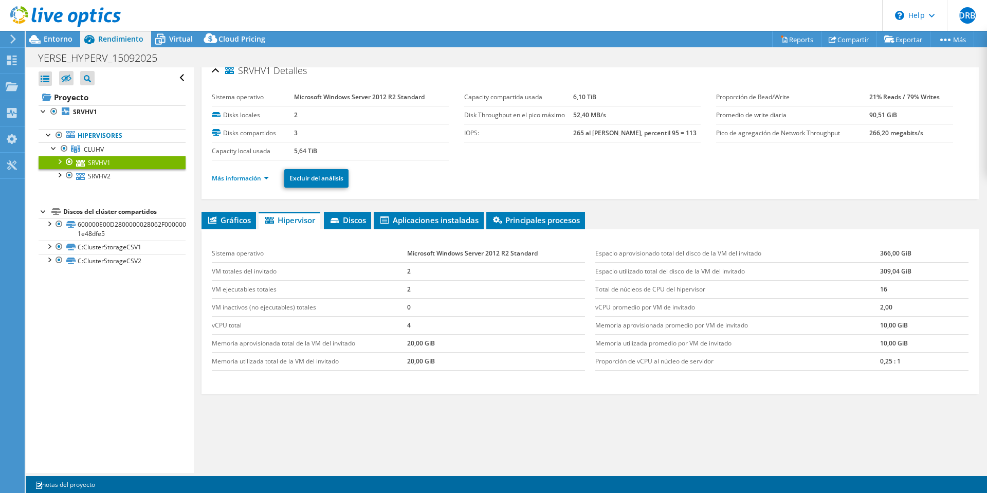
scroll to position [0, 0]
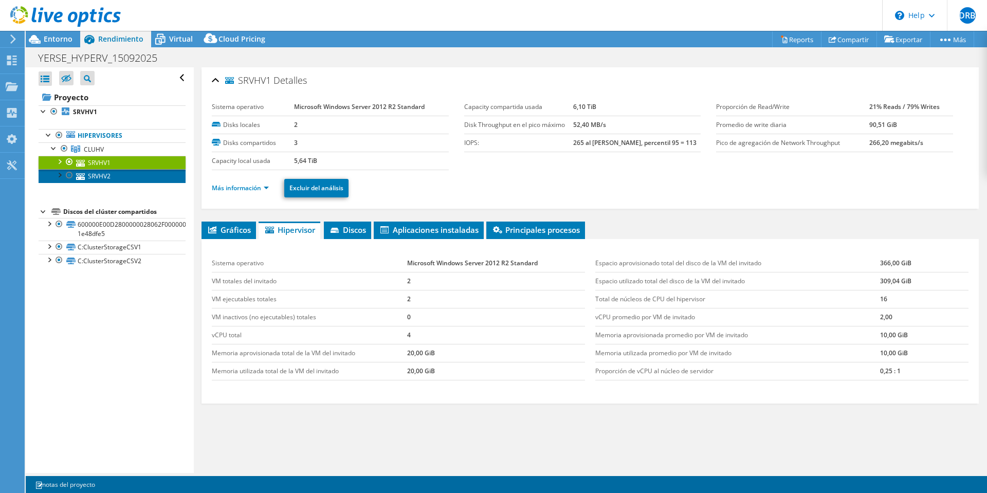
click at [93, 180] on link "SRVHV2" at bounding box center [112, 175] width 147 height 13
click at [94, 161] on link "SRVHV1" at bounding box center [112, 162] width 147 height 13
click at [354, 226] on span "Discos" at bounding box center [347, 230] width 37 height 10
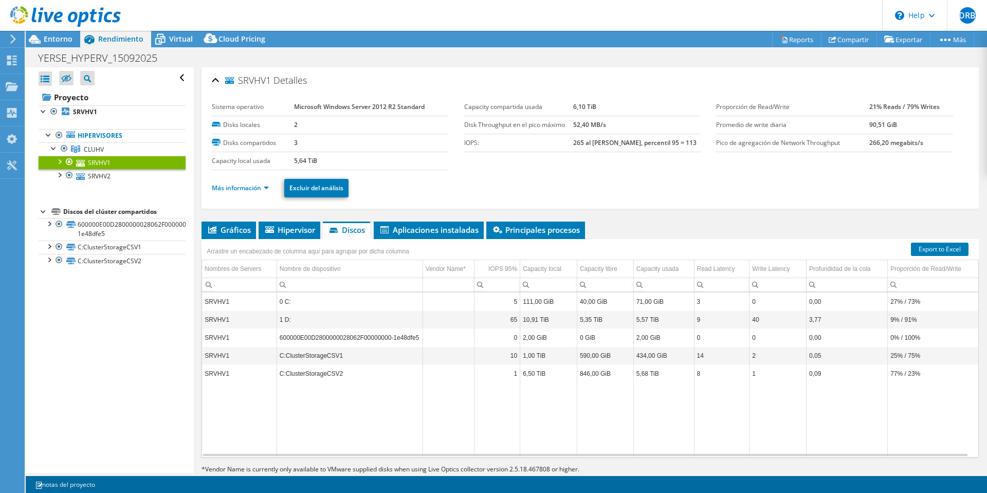
click at [105, 407] on div "Abrir todo Cerrar todo Ocultar nodos excluidos Filtro de árbol del proyecto" at bounding box center [110, 270] width 168 height 406
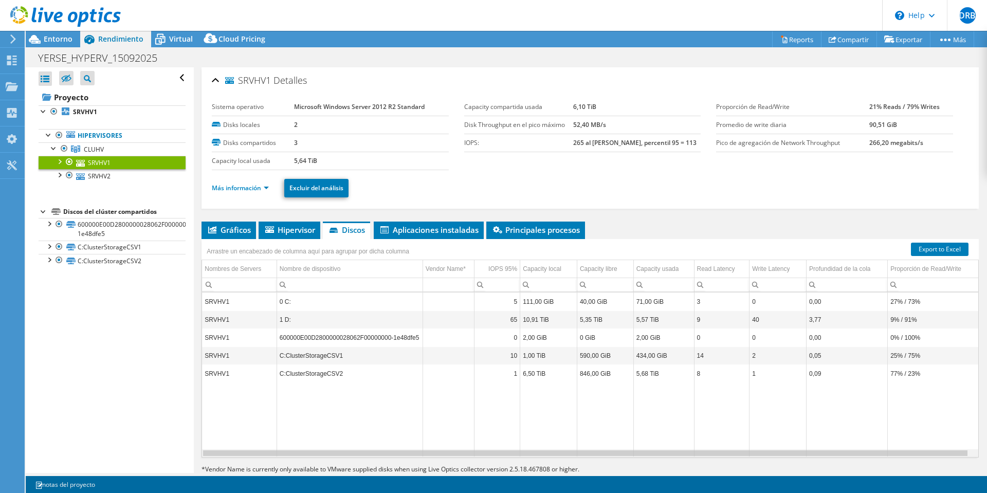
click at [525, 456] on div "Data grid" at bounding box center [585, 453] width 766 height 8
